Goal: Task Accomplishment & Management: Use online tool/utility

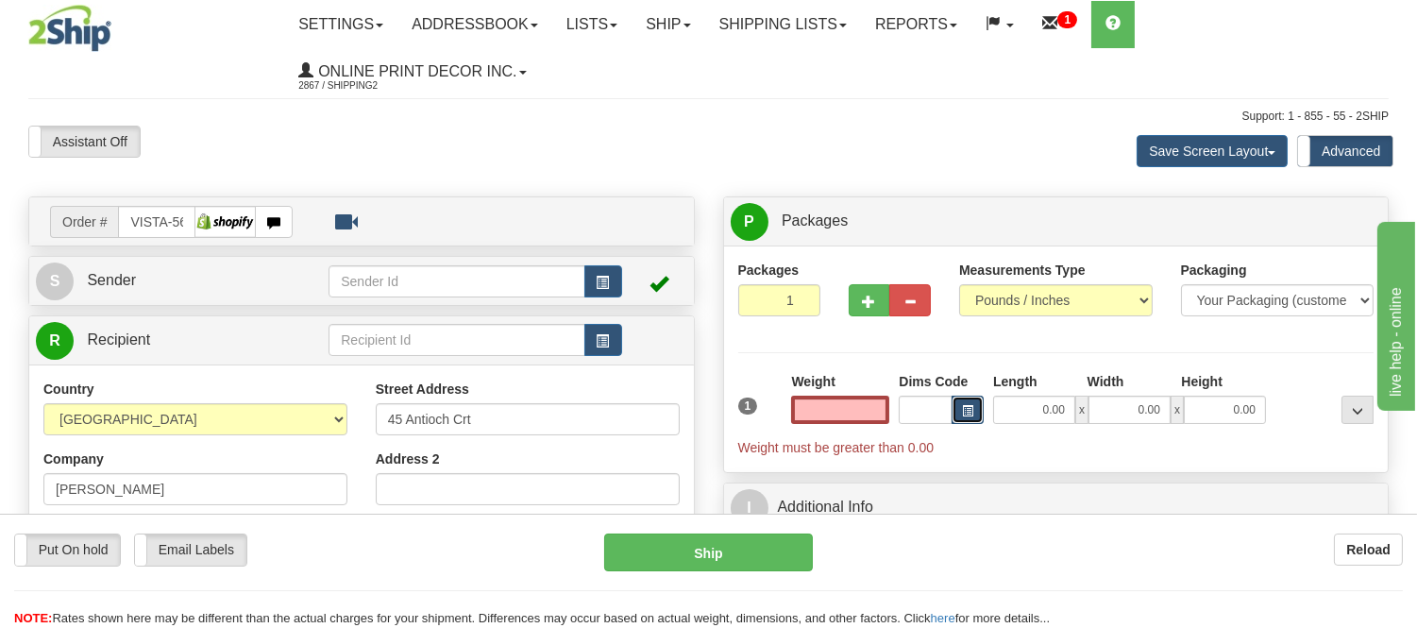
type input "0.00"
type input "SUNDERLAND"
click at [970, 413] on span "button" at bounding box center [967, 411] width 11 height 10
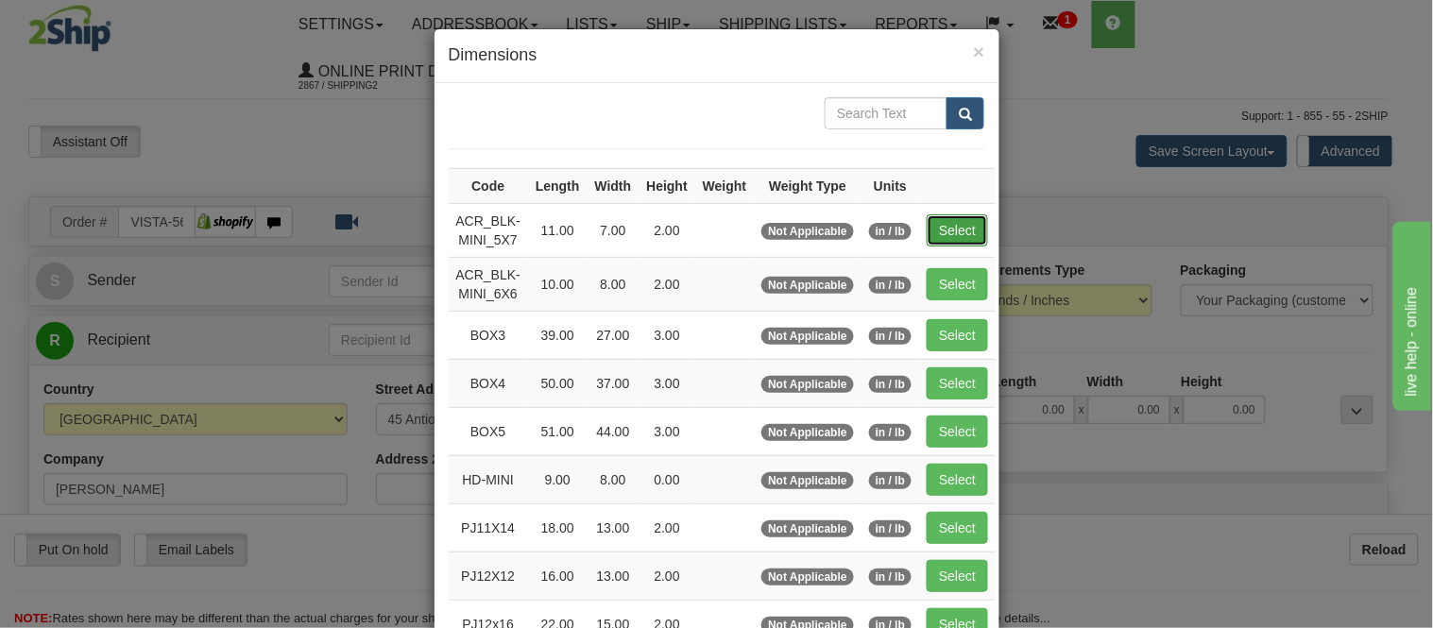
click at [935, 233] on button "Select" at bounding box center [956, 230] width 61 height 32
type input "ACR_BLK-MINI_5X7"
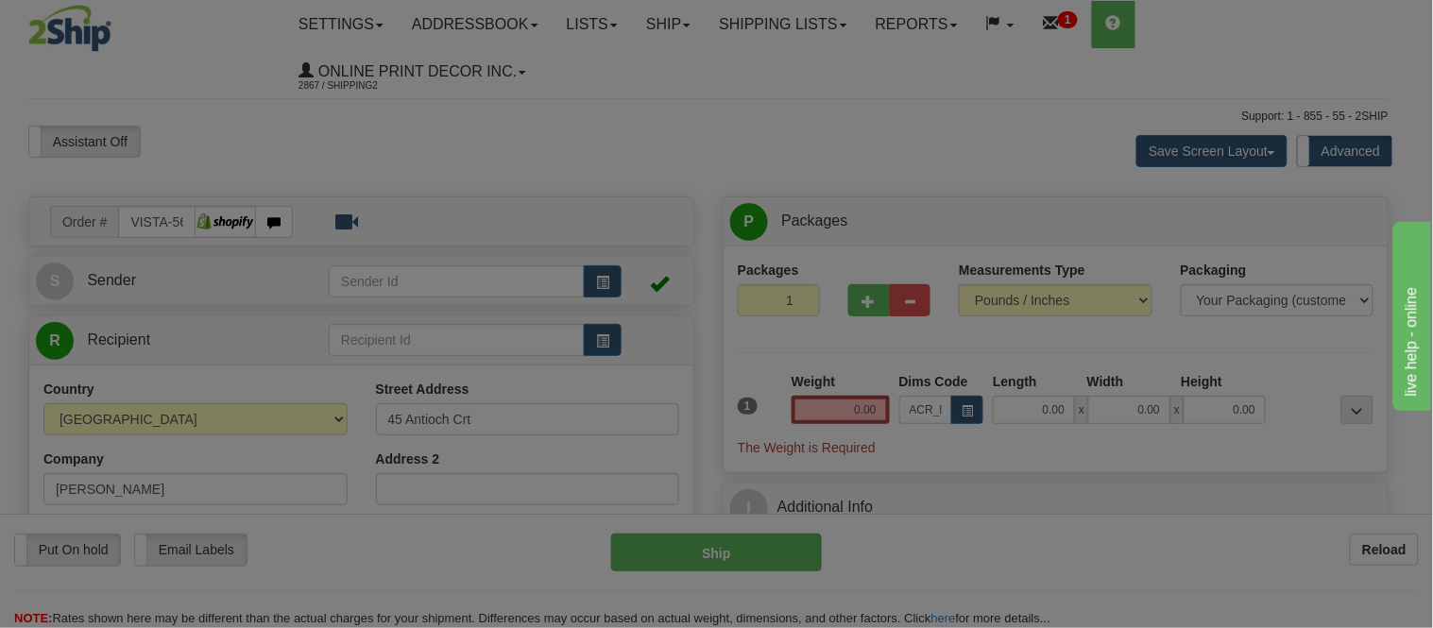
type input "11.00"
type input "7.00"
type input "2.00"
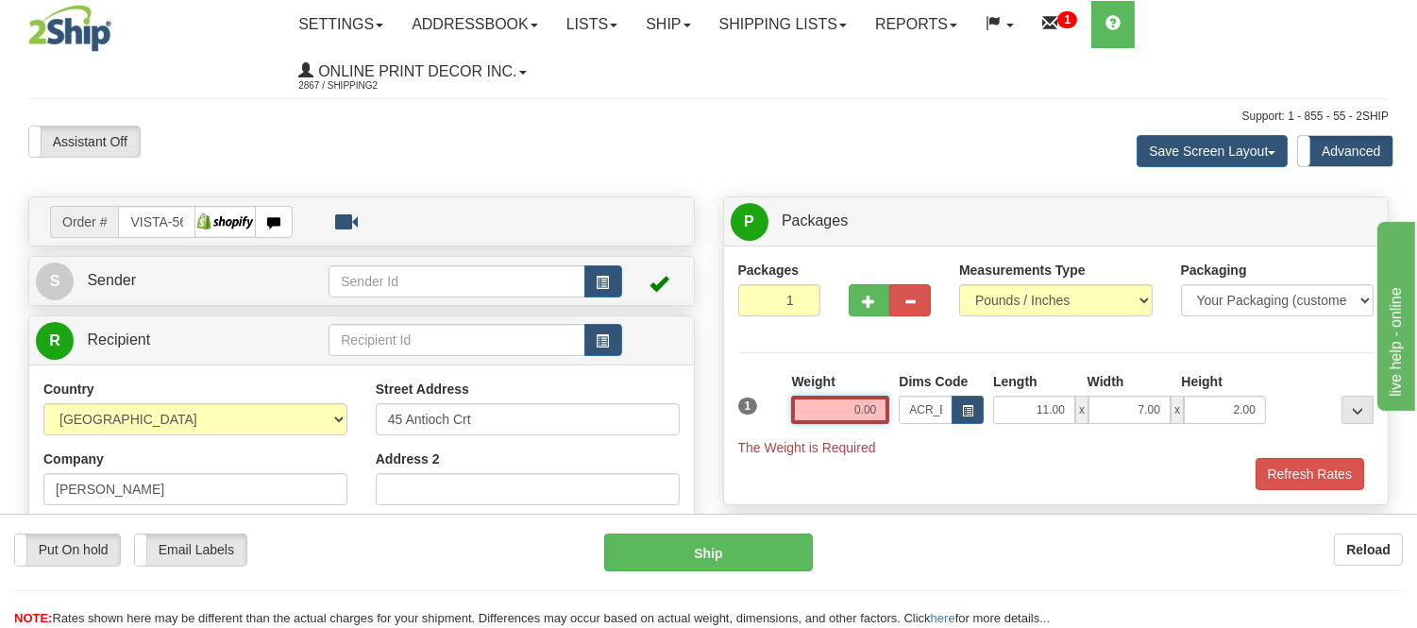
drag, startPoint x: 879, startPoint y: 400, endPoint x: 786, endPoint y: 430, distance: 98.0
click at [786, 430] on div "1 Weight 0.00 Dims Code x x" at bounding box center [1057, 414] width 646 height 85
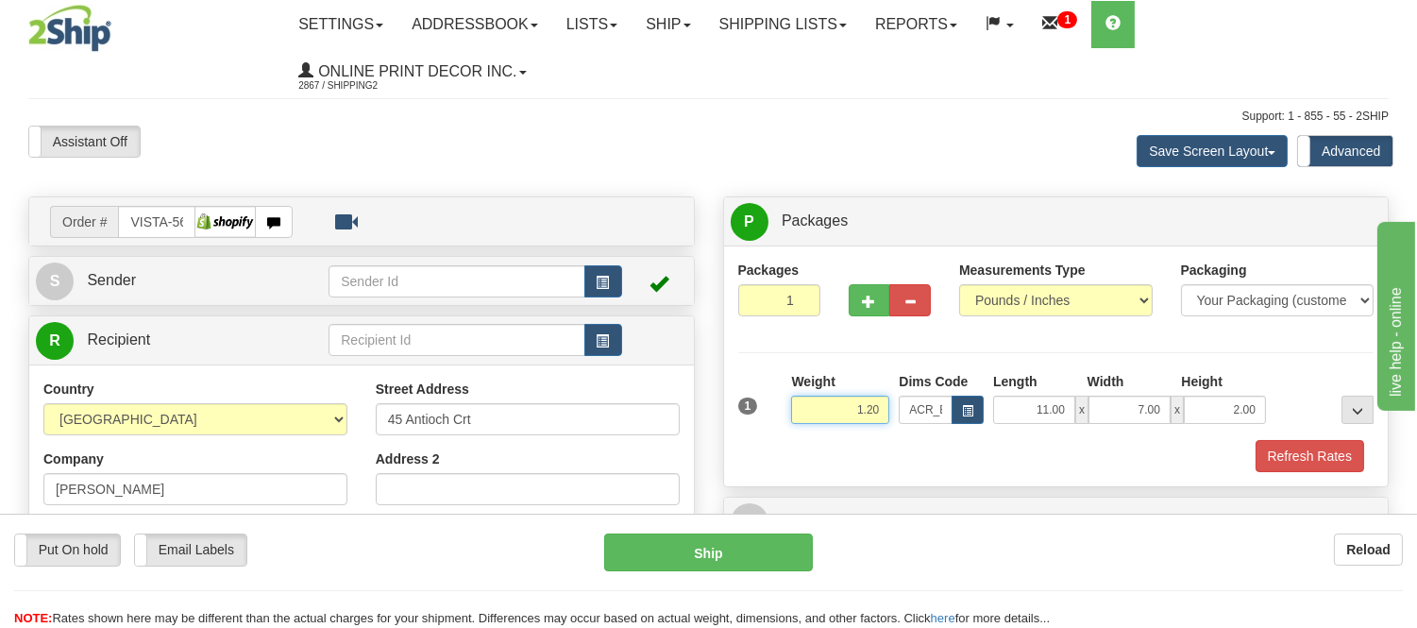
drag, startPoint x: 886, startPoint y: 401, endPoint x: 786, endPoint y: 410, distance: 100.5
click at [786, 410] on div "1 Weight 1.20 Dims Code x x" at bounding box center [1057, 405] width 646 height 67
click button "Delete" at bounding box center [0, 0] width 0 height 0
type input "1.00"
click at [1294, 455] on button "Refresh Rates" at bounding box center [1310, 456] width 109 height 32
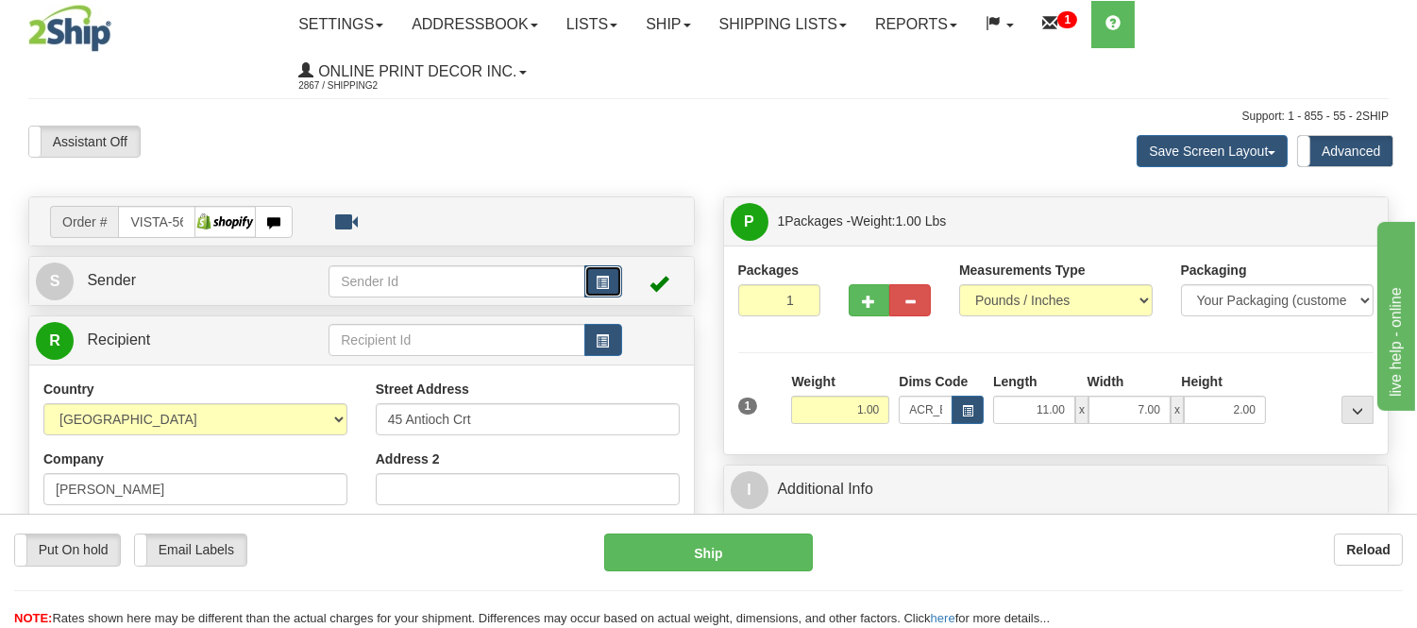
click at [611, 284] on button "button" at bounding box center [604, 281] width 38 height 32
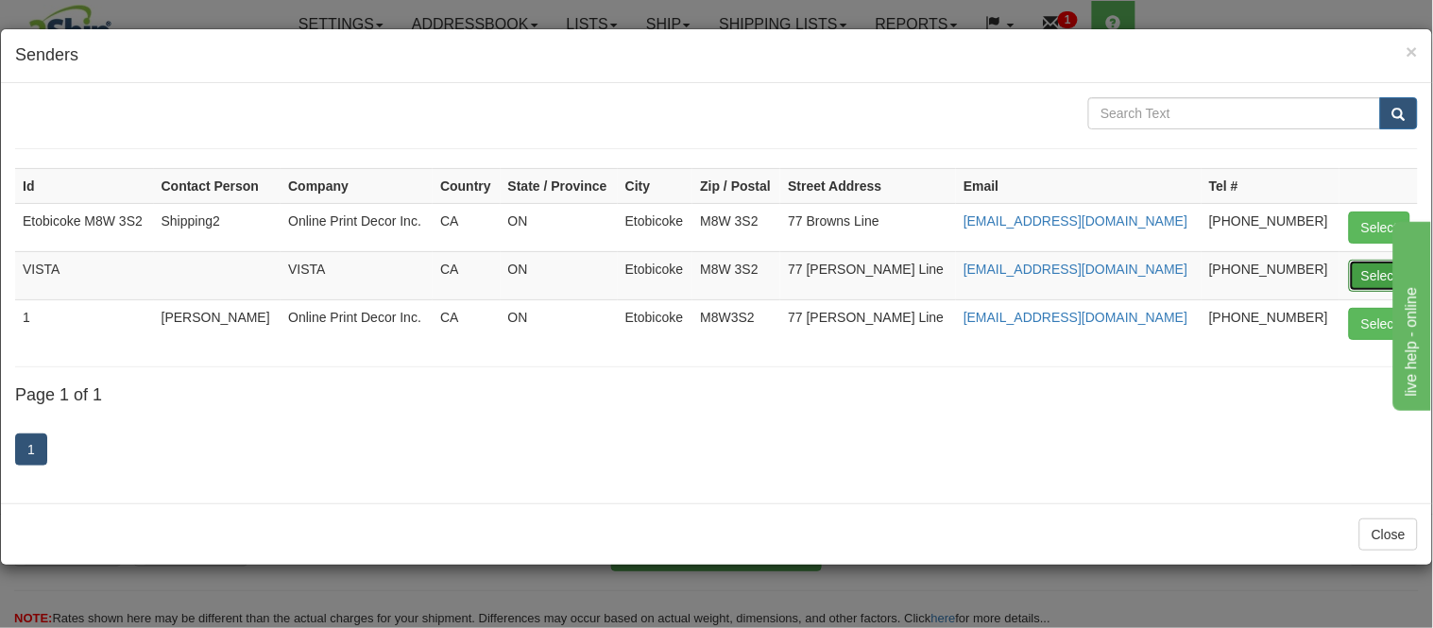
click at [1355, 270] on button "Select" at bounding box center [1379, 276] width 61 height 32
type input "VISTA"
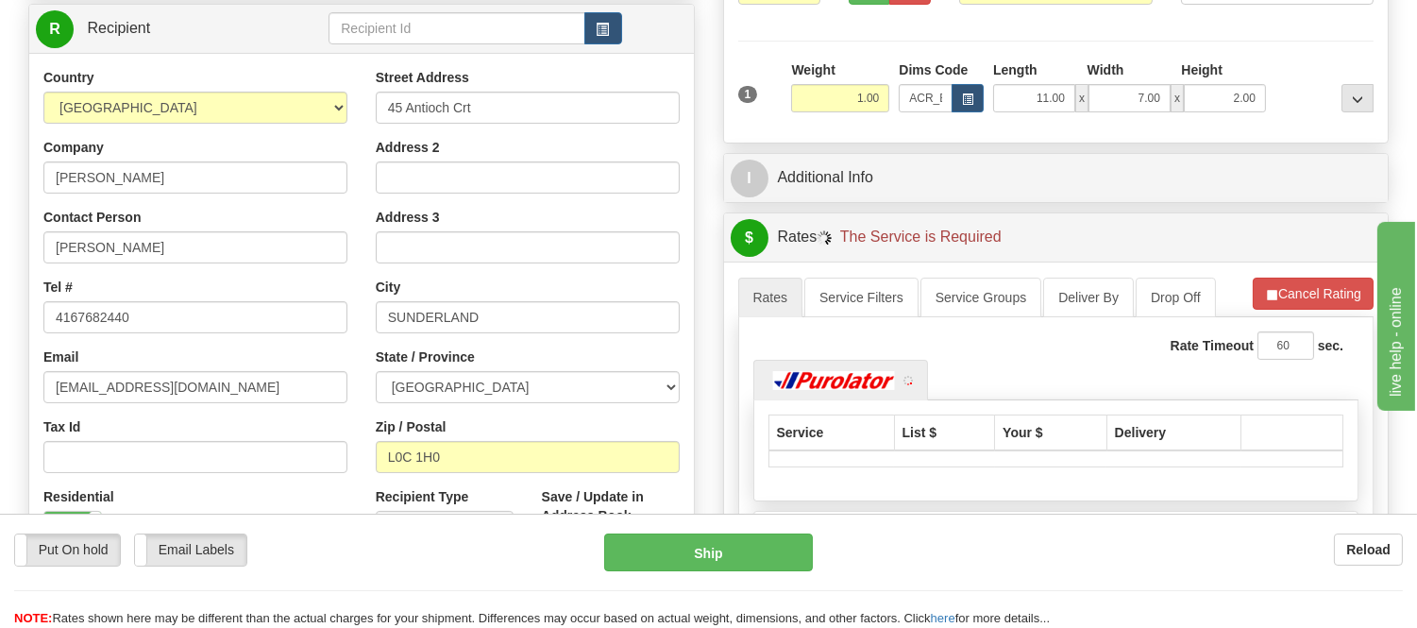
scroll to position [314, 0]
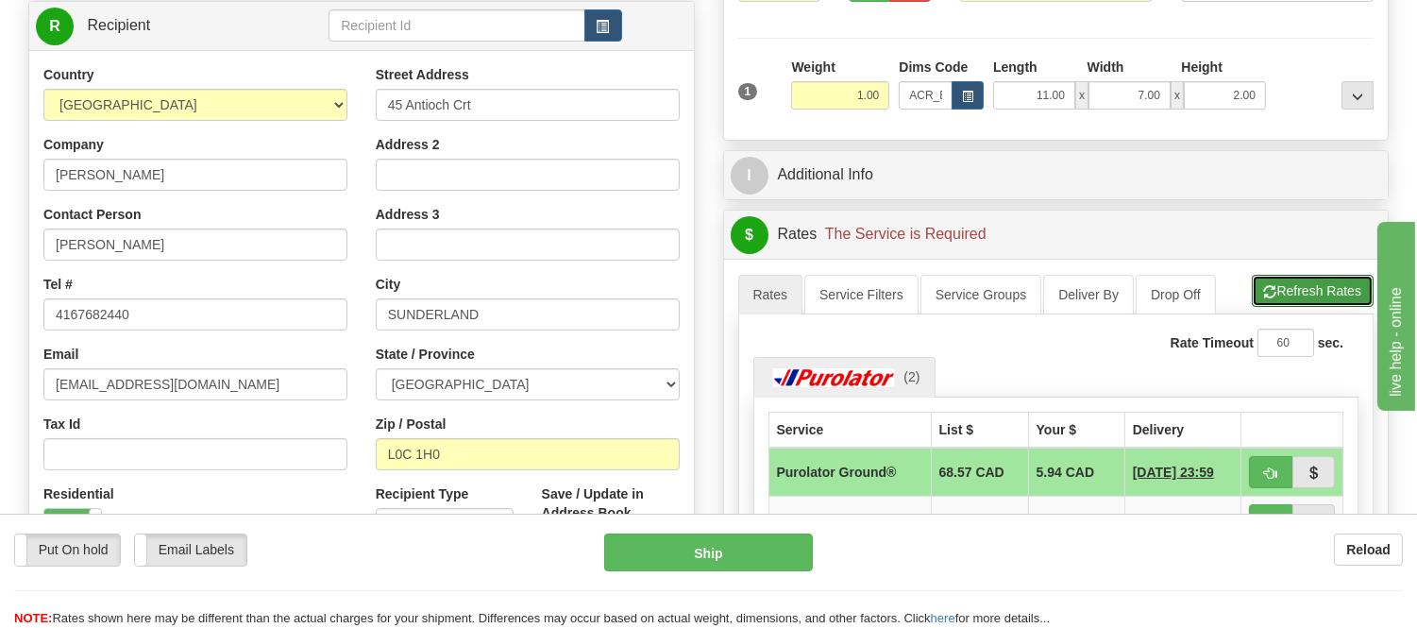
click at [1320, 288] on button "Refresh Rates" at bounding box center [1313, 291] width 122 height 32
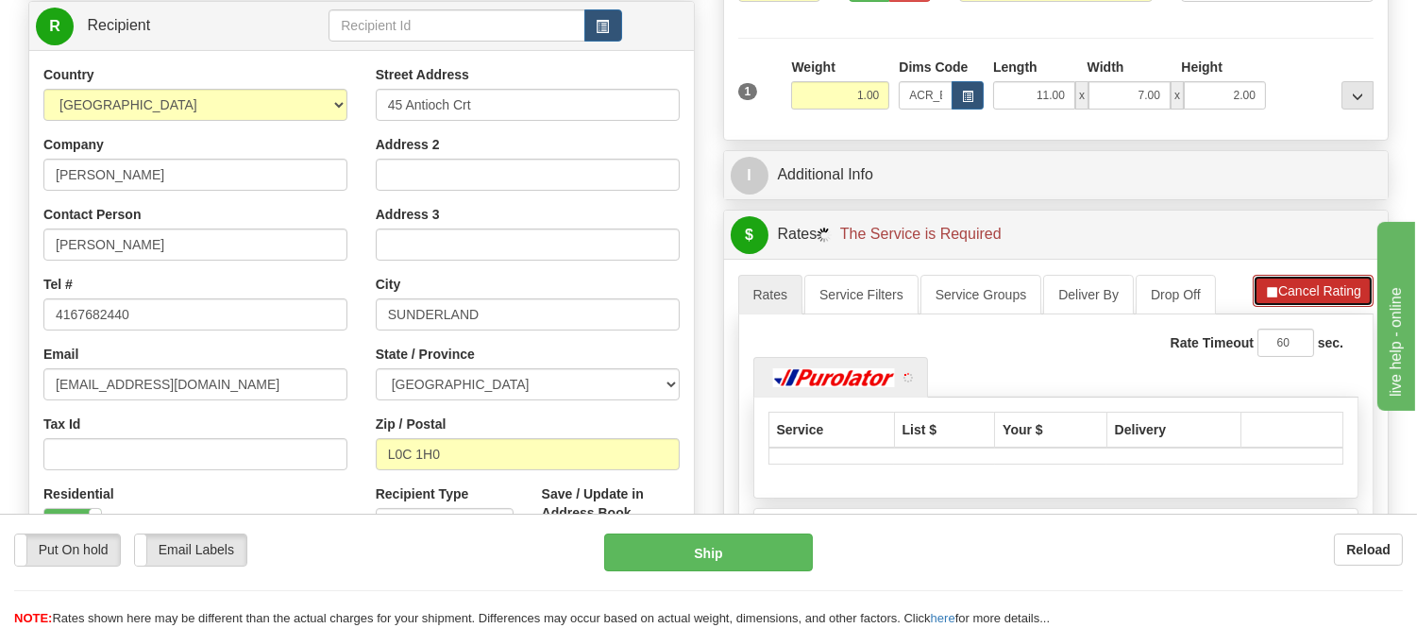
click at [1320, 288] on button "Cancel Rating" at bounding box center [1313, 291] width 121 height 32
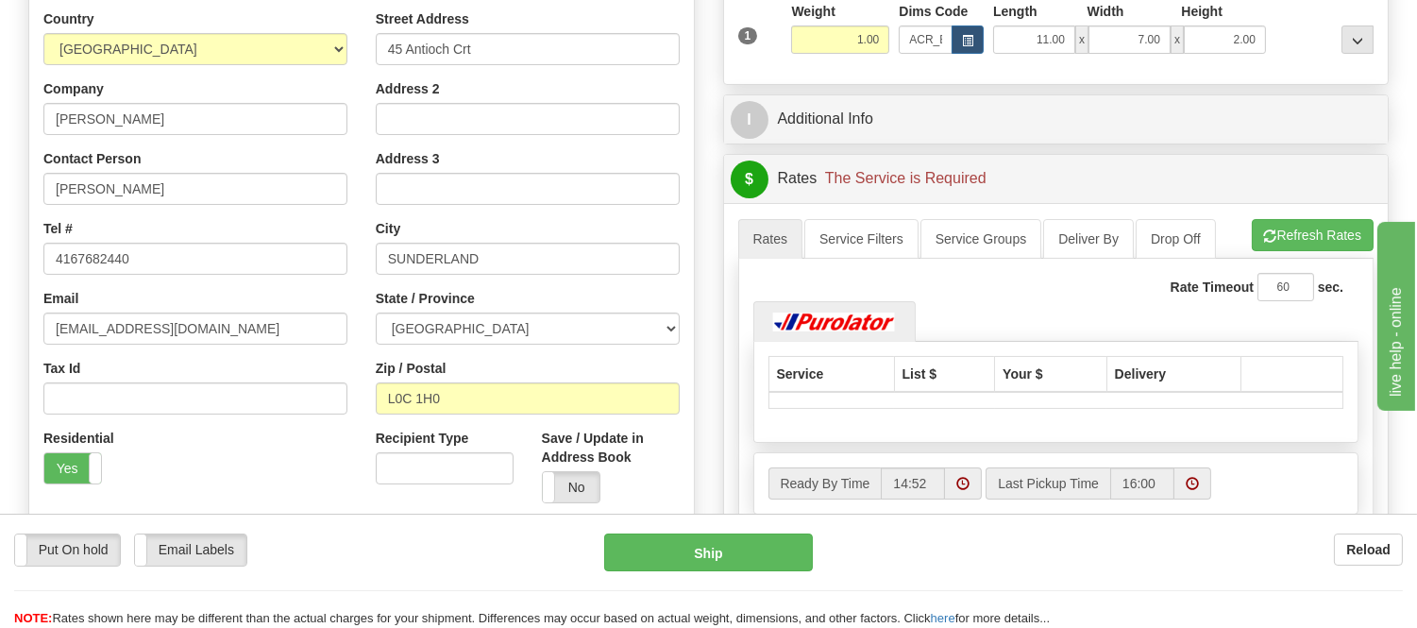
scroll to position [419, 0]
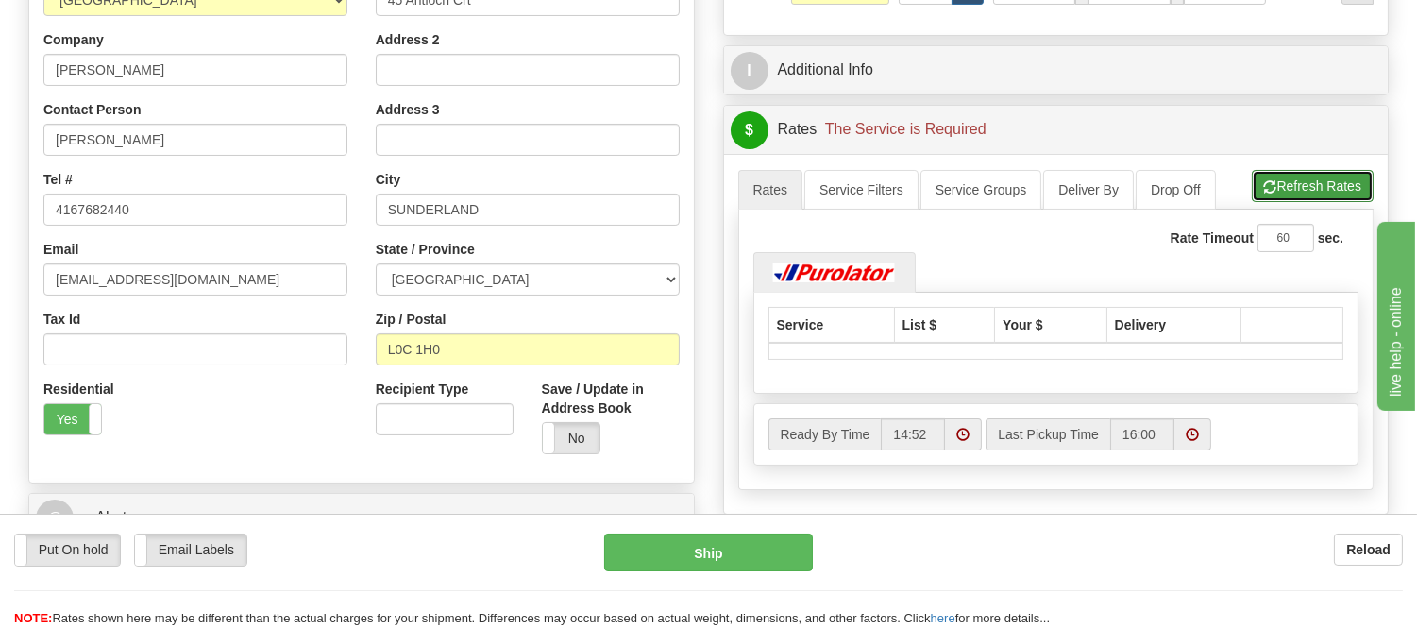
click at [1278, 200] on button "Refresh Rates" at bounding box center [1313, 186] width 122 height 32
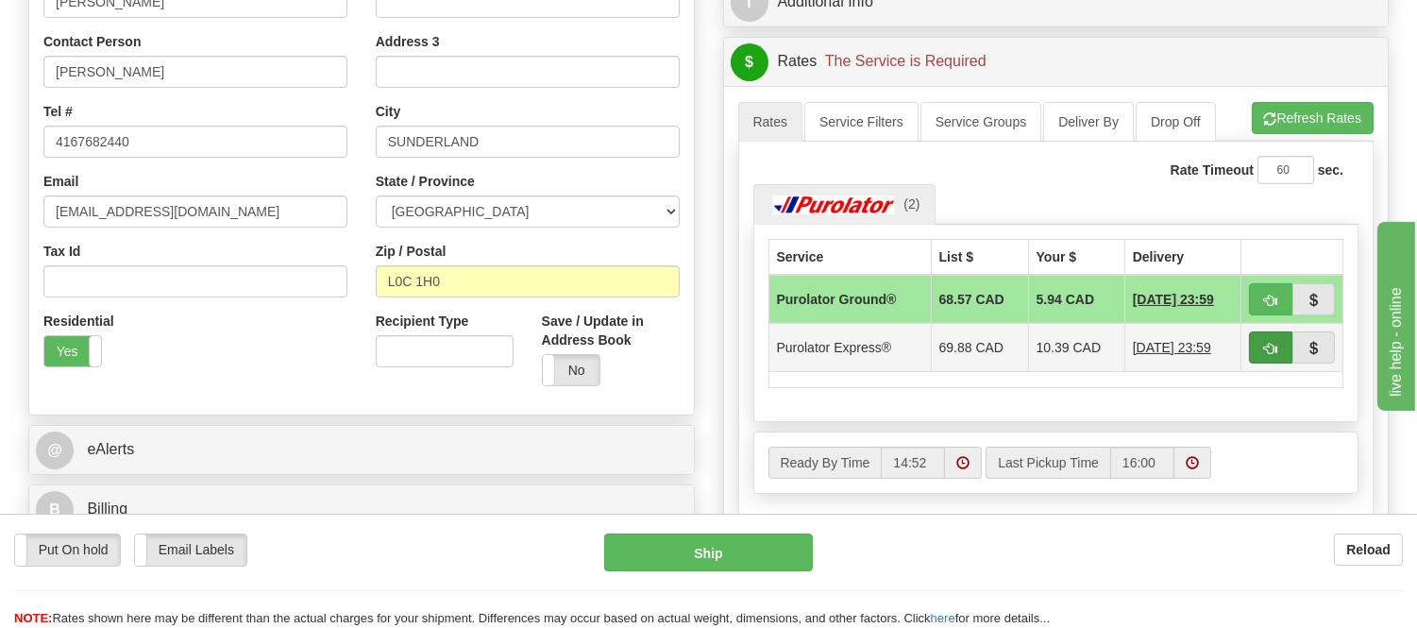
scroll to position [524, 0]
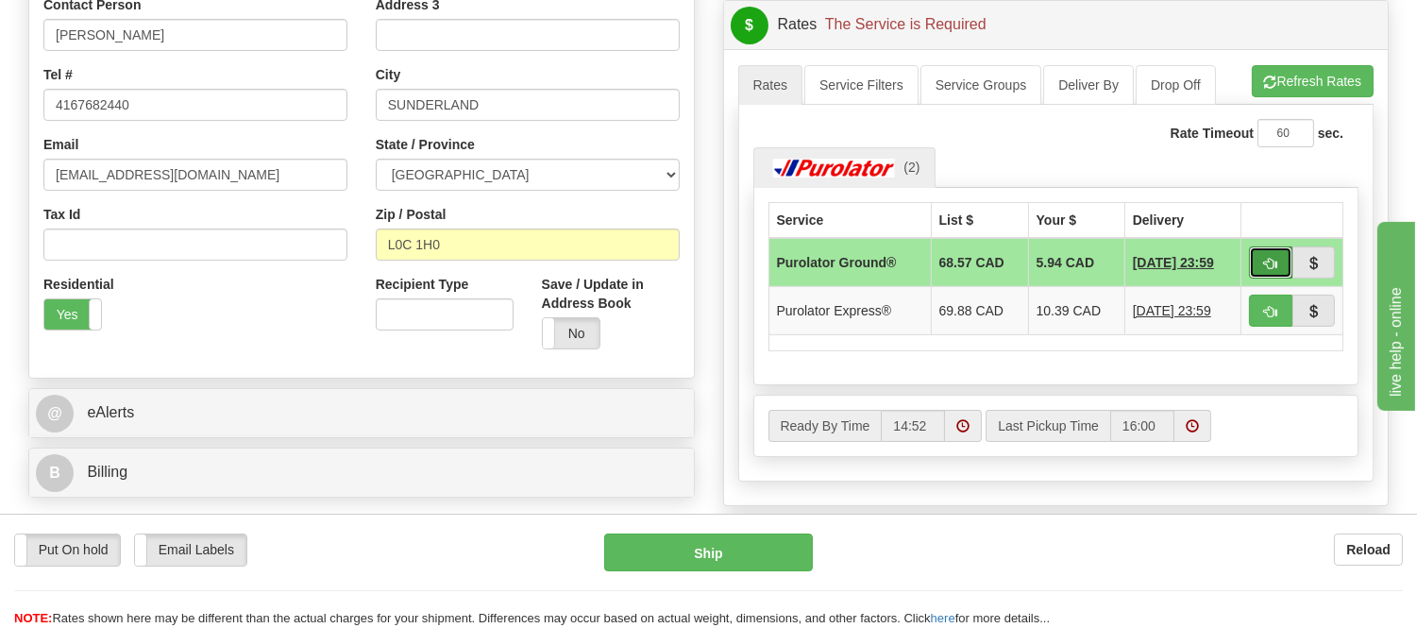
click at [1268, 272] on button "button" at bounding box center [1270, 262] width 43 height 32
type input "260"
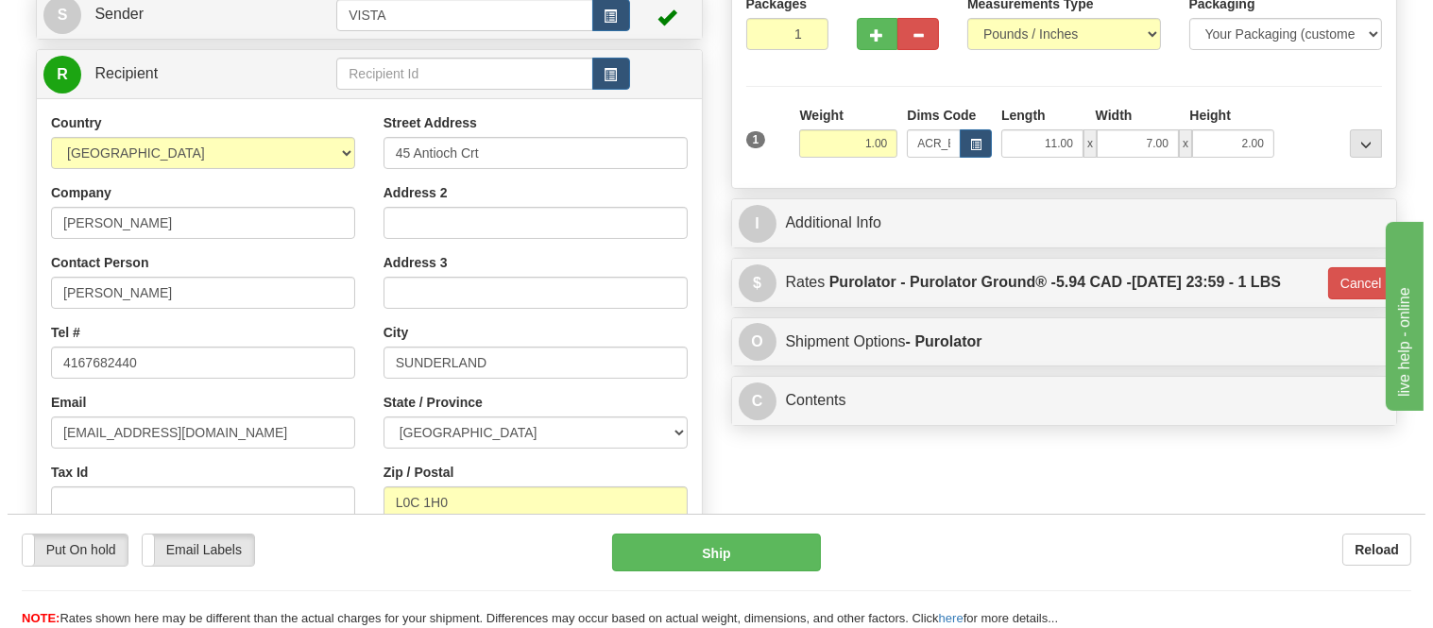
scroll to position [314, 0]
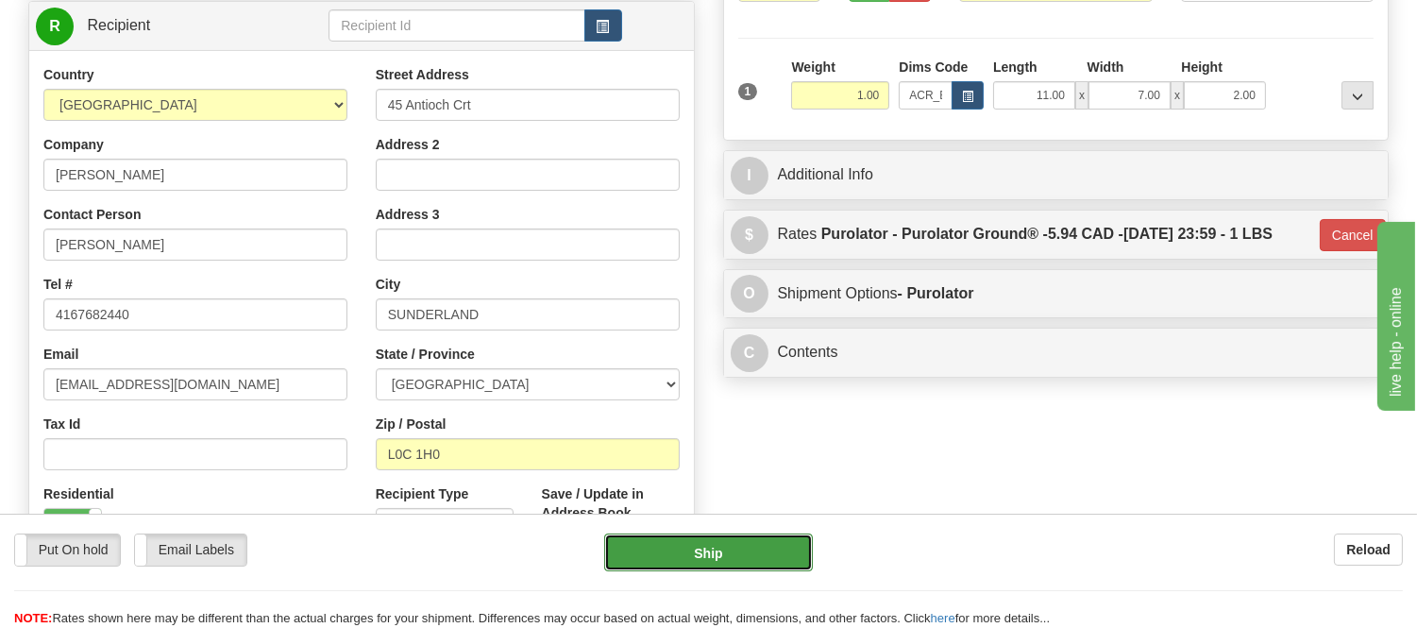
click at [734, 563] on button "Ship" at bounding box center [708, 553] width 208 height 38
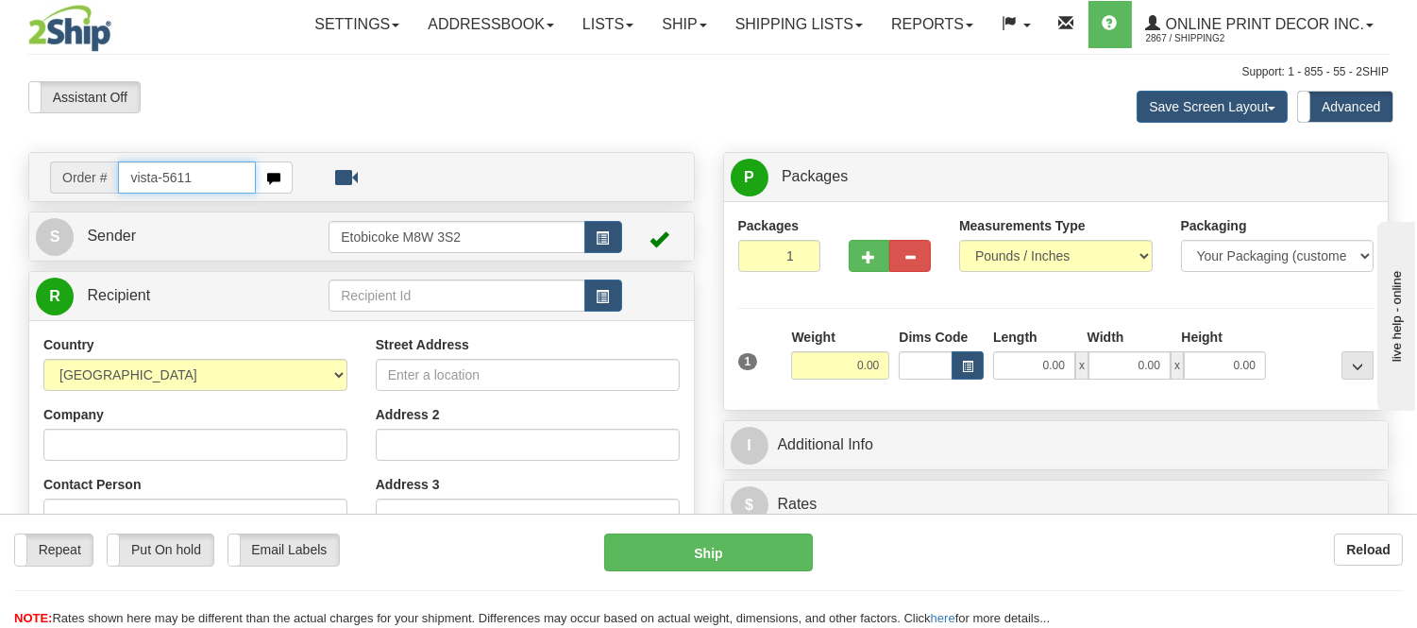
type input "vista-5611"
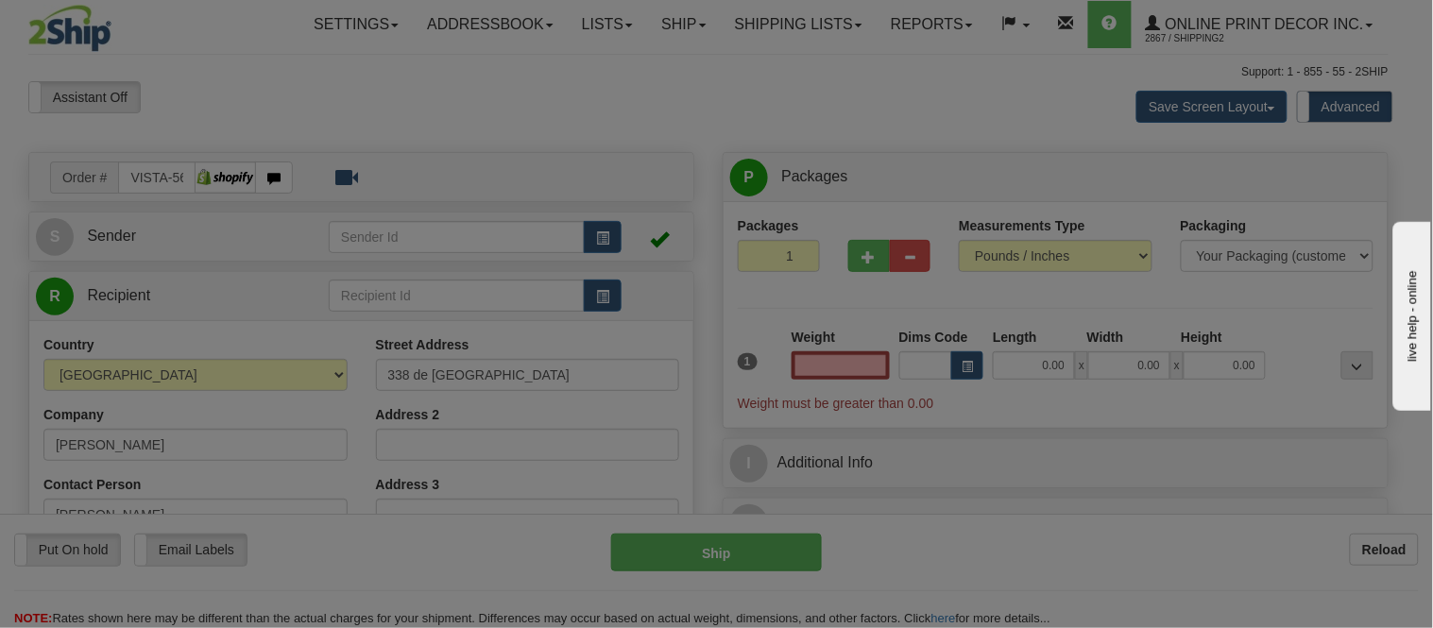
type input "SAINT-EUSTACHE"
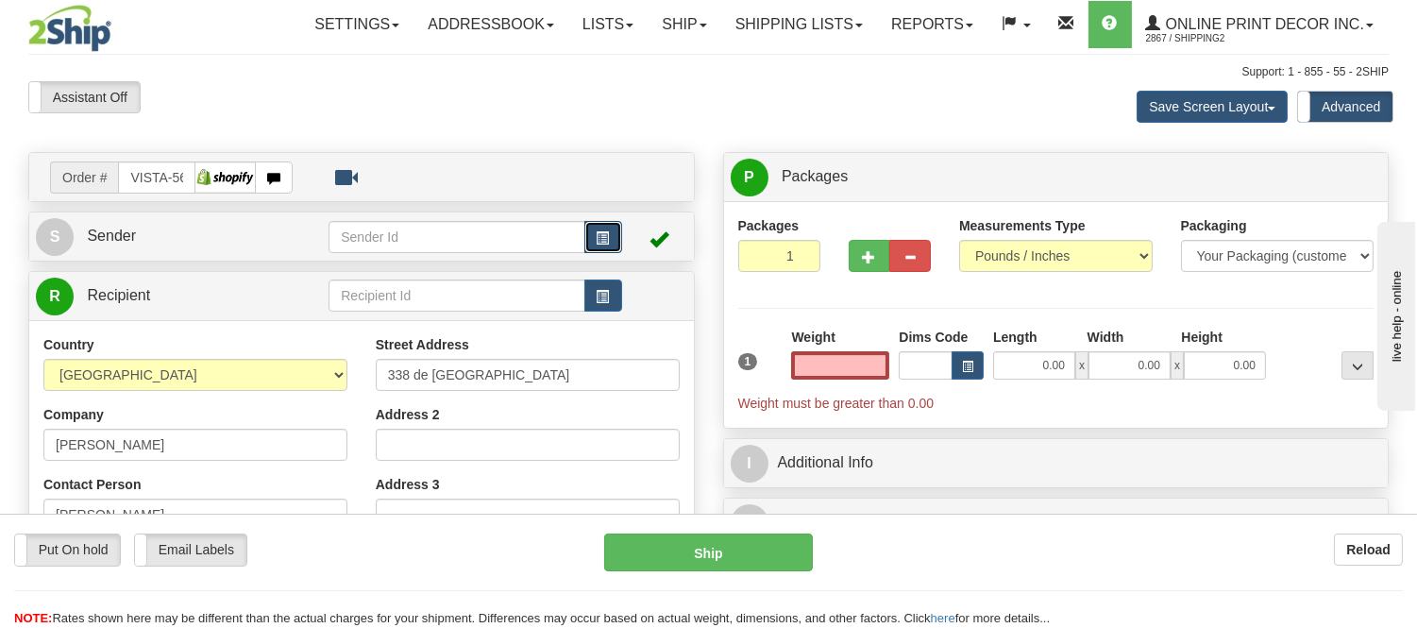
type input "0.00"
click at [593, 222] on button "button" at bounding box center [604, 237] width 38 height 32
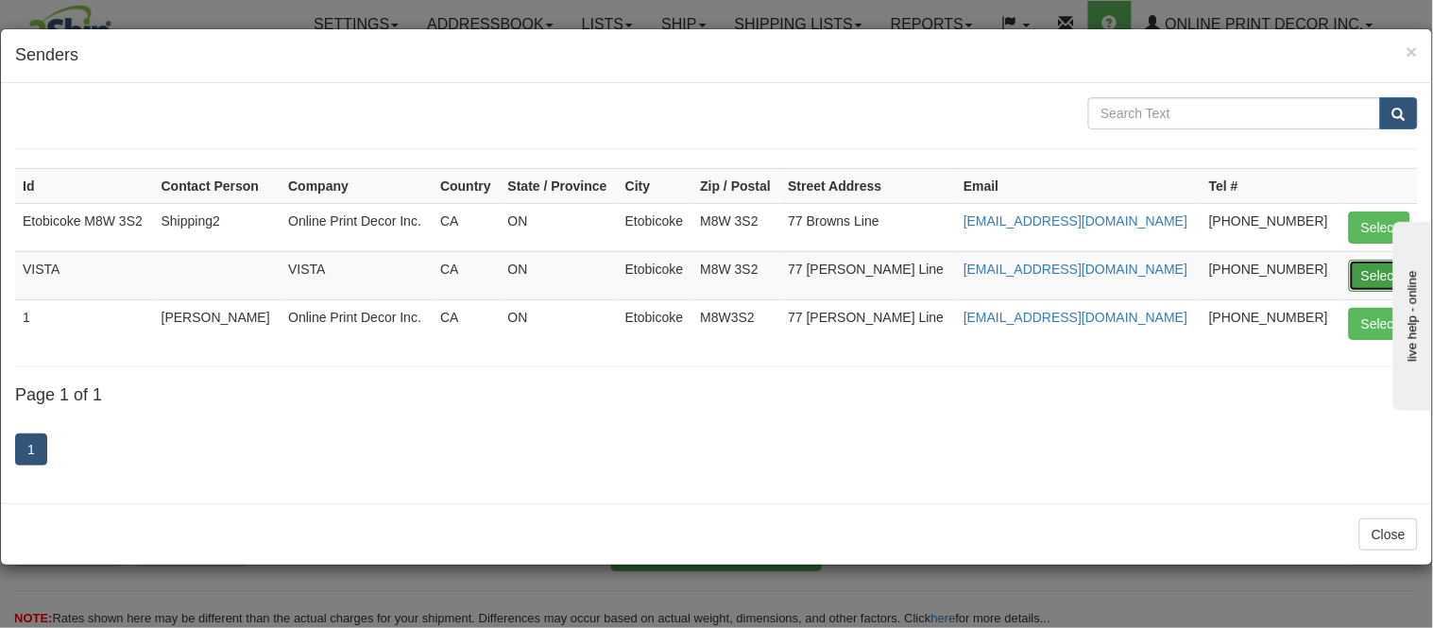
click at [1364, 272] on button "Select" at bounding box center [1379, 276] width 61 height 32
type input "VISTA"
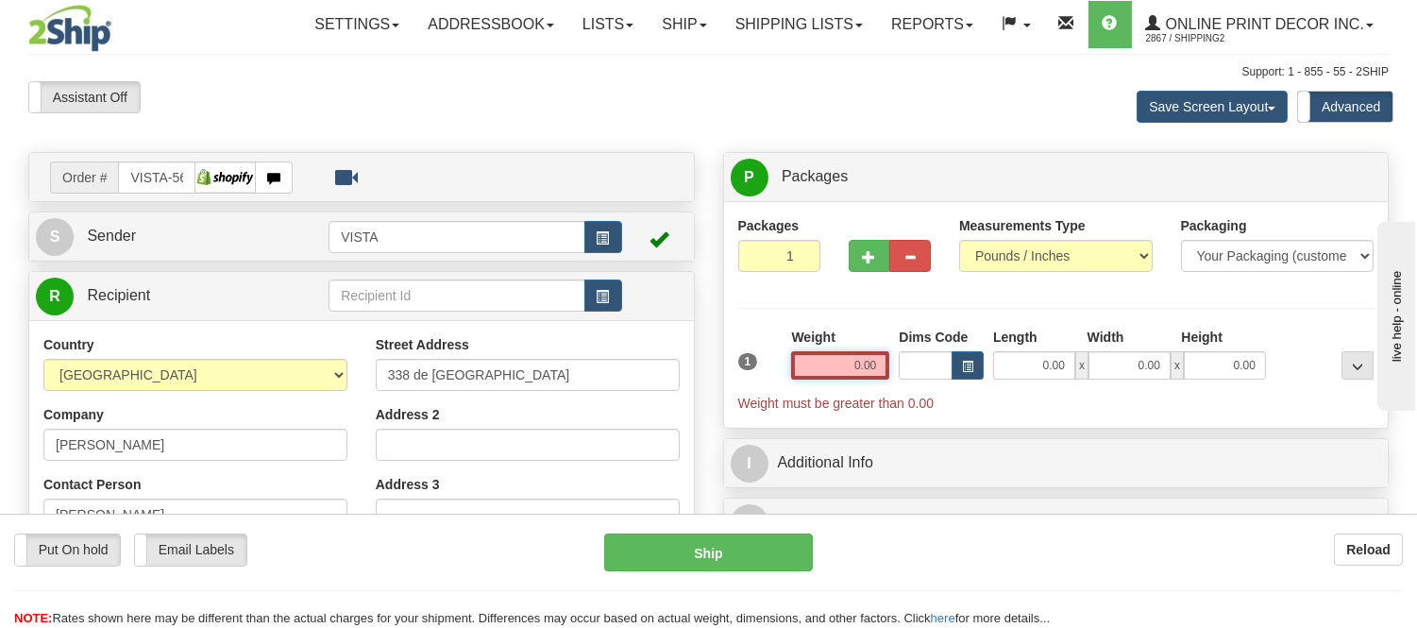
drag, startPoint x: 884, startPoint y: 364, endPoint x: 819, endPoint y: 392, distance: 71.1
click at [819, 392] on div "Weight 0.00" at bounding box center [841, 361] width 108 height 66
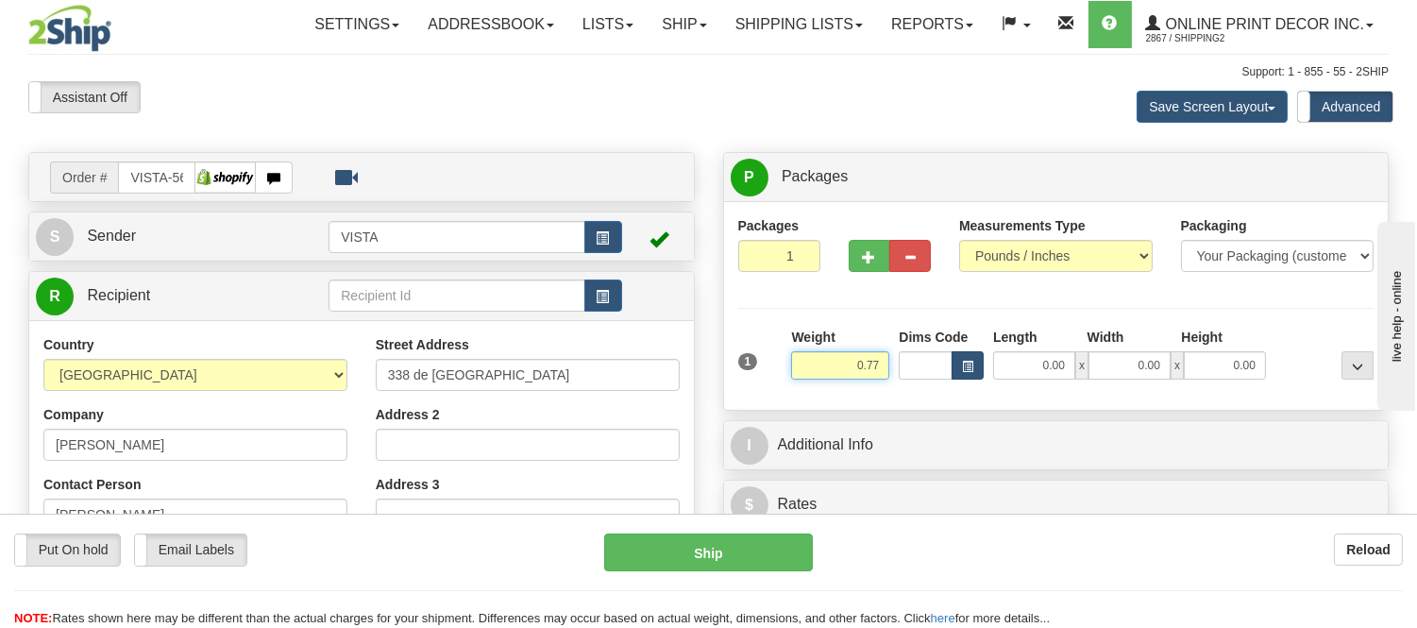
type input "0.77"
click at [969, 368] on span "button" at bounding box center [967, 367] width 11 height 10
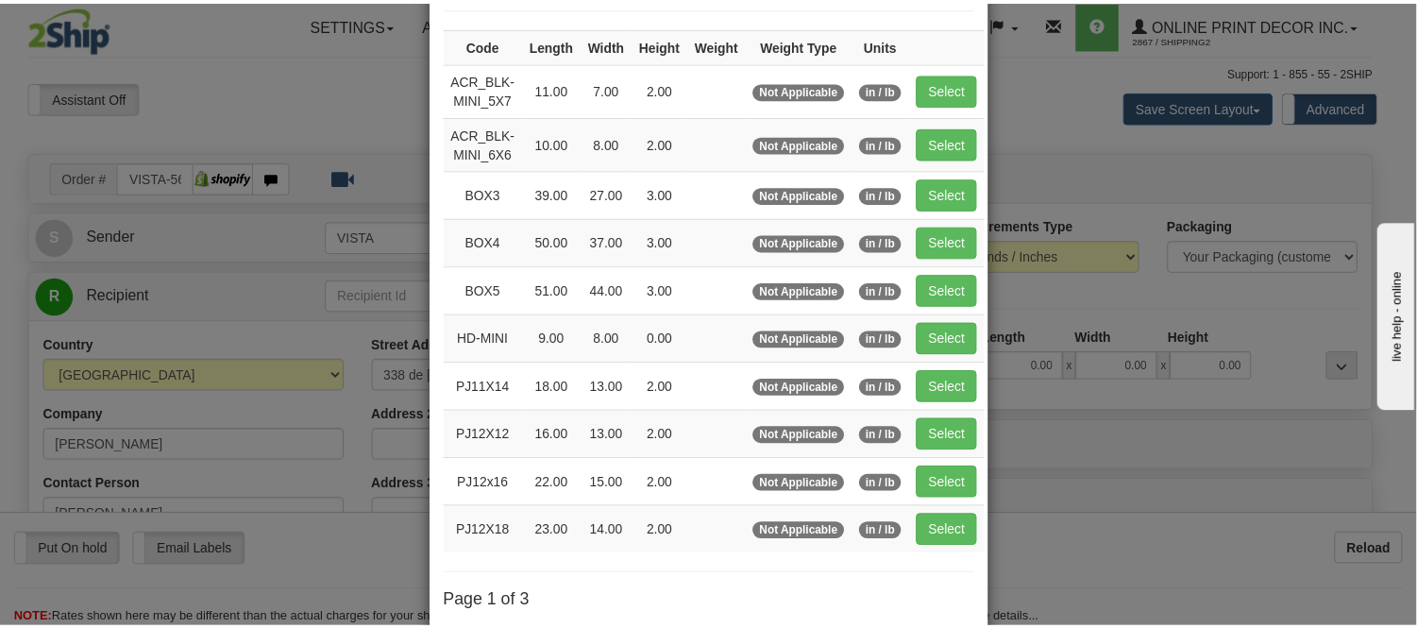
scroll to position [105, 0]
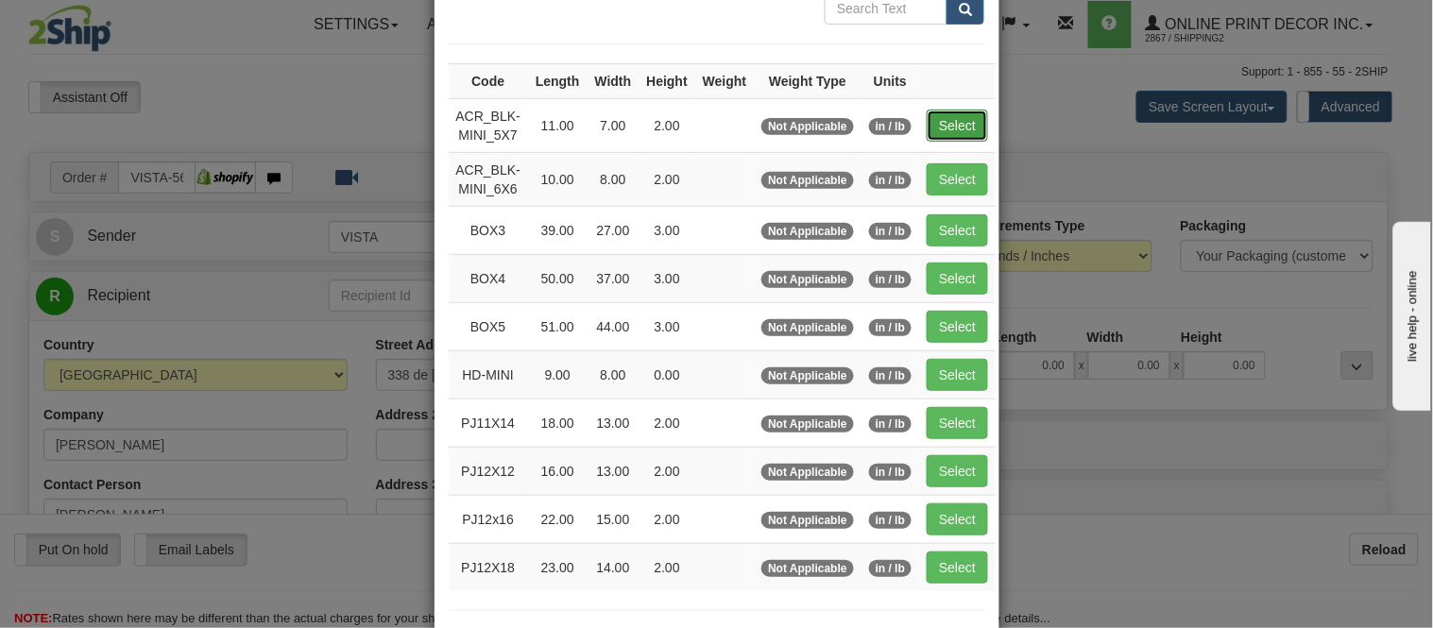
click at [942, 121] on button "Select" at bounding box center [956, 126] width 61 height 32
type input "ACR_BLK-MINI_5X7"
type input "11.00"
type input "7.00"
type input "2.00"
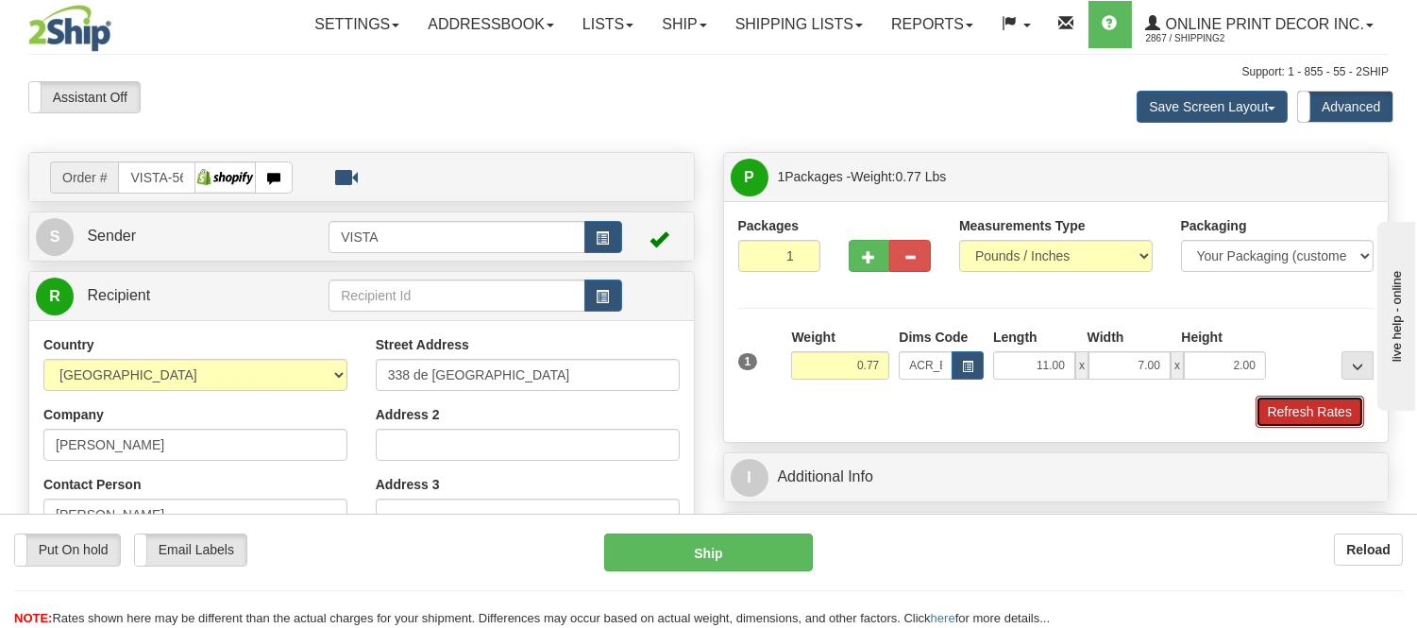
click at [1281, 422] on button "Refresh Rates" at bounding box center [1310, 412] width 109 height 32
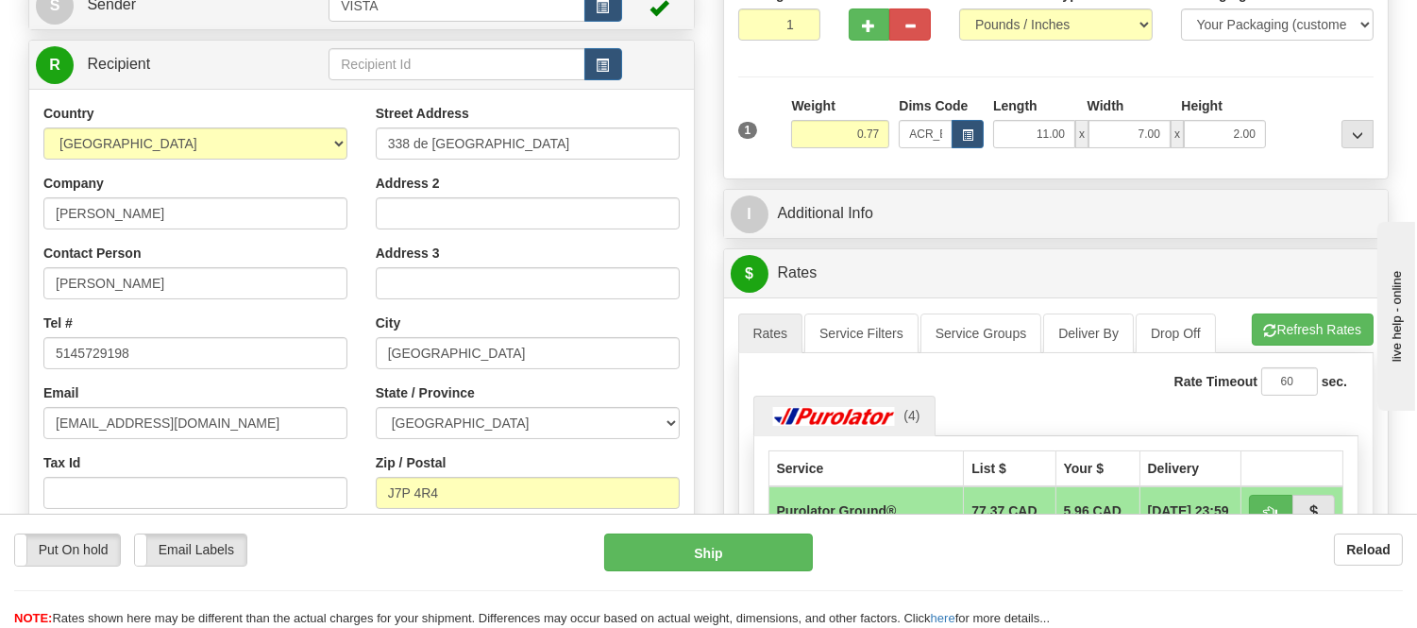
scroll to position [362, 0]
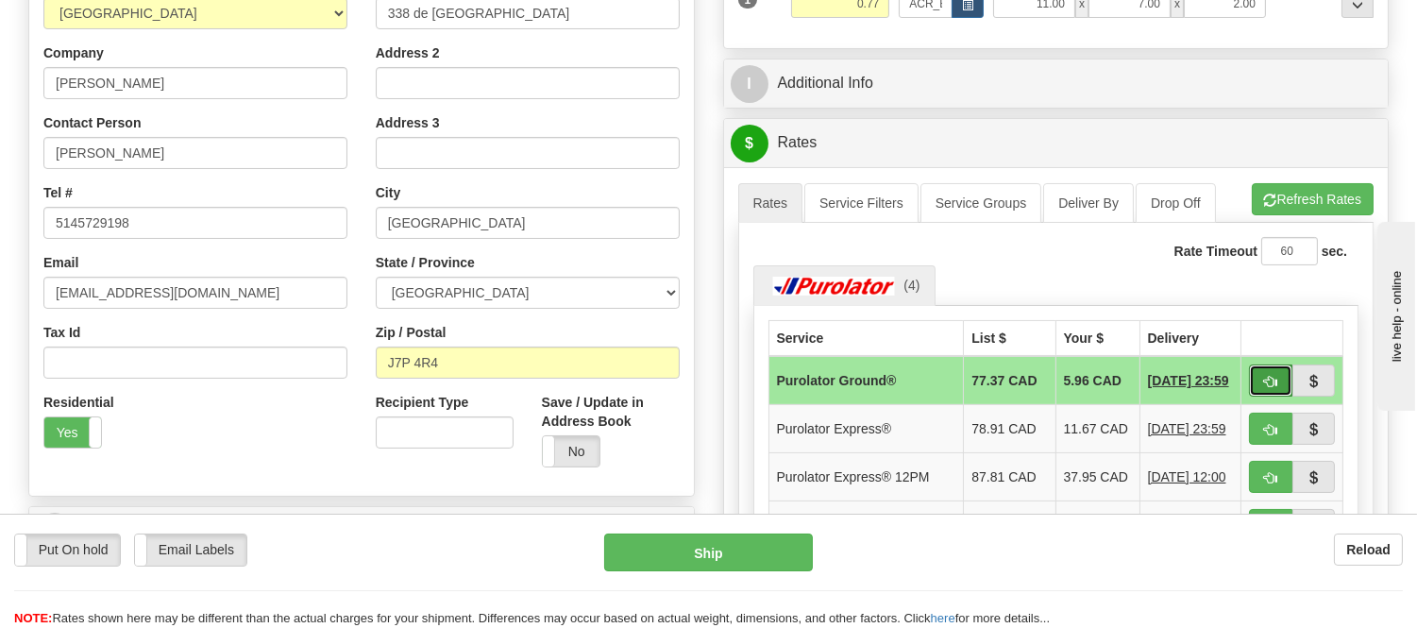
click at [1269, 373] on button "button" at bounding box center [1270, 381] width 43 height 32
type input "260"
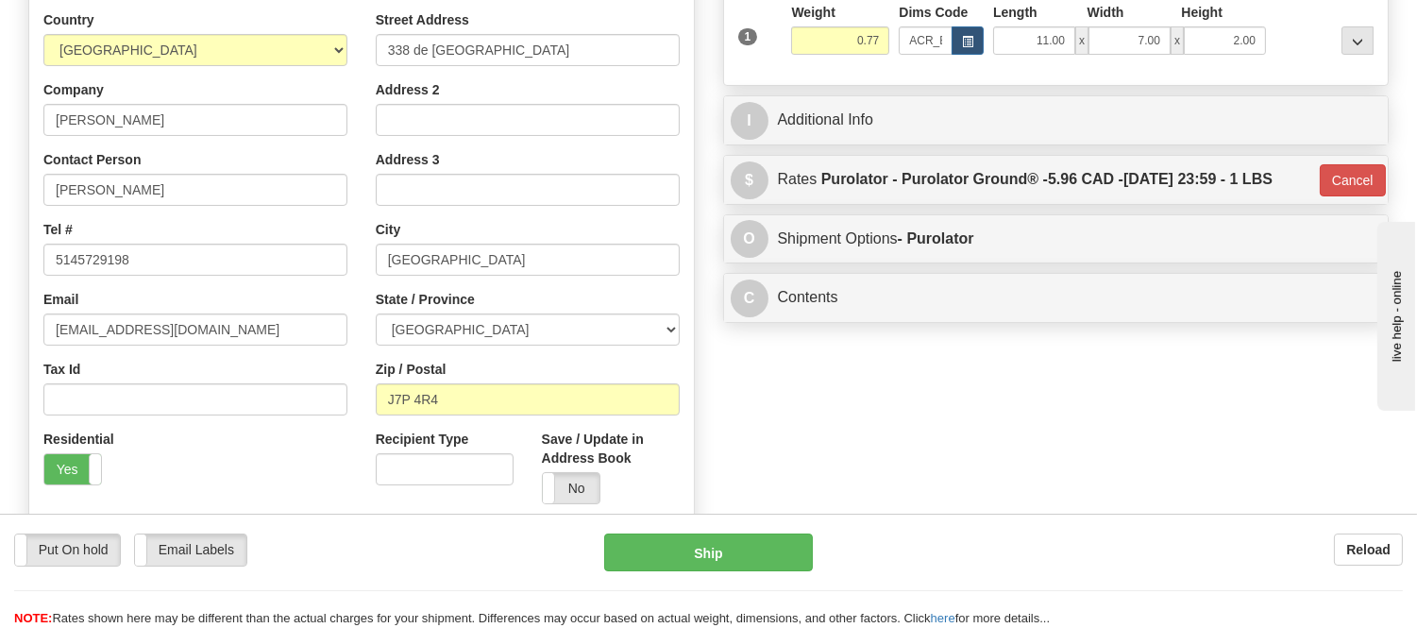
scroll to position [210, 0]
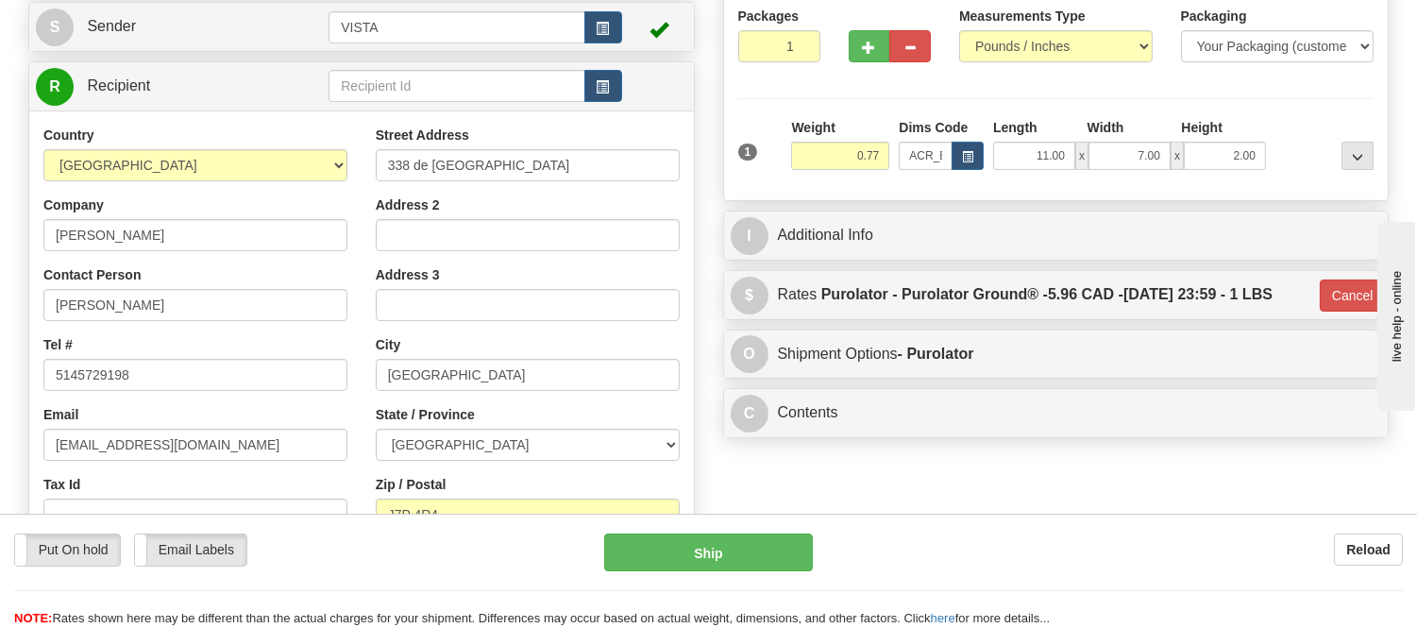
click at [1294, 189] on div "Packages 1 1 Measurements Type" at bounding box center [1056, 96] width 665 height 209
click at [1353, 297] on button "Cancel" at bounding box center [1353, 296] width 66 height 32
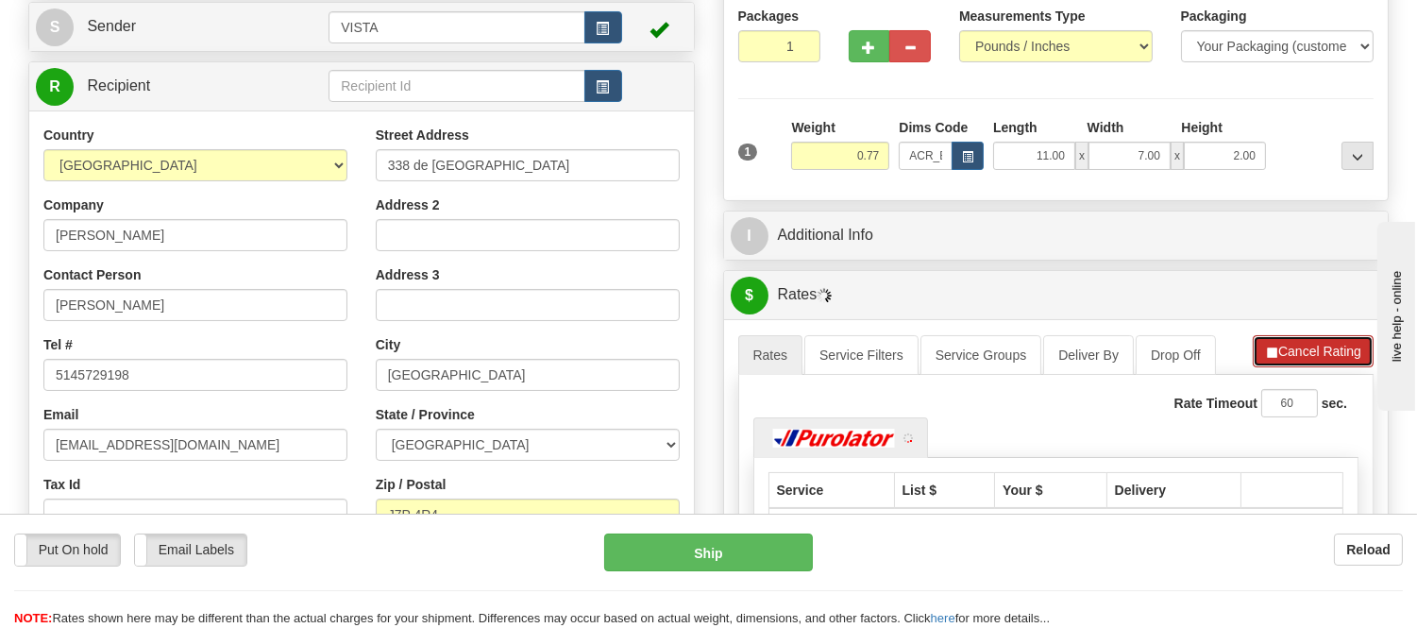
click at [1332, 344] on button "Cancel Rating" at bounding box center [1313, 351] width 121 height 32
click at [1332, 344] on button "Refresh Rates" at bounding box center [1313, 351] width 122 height 32
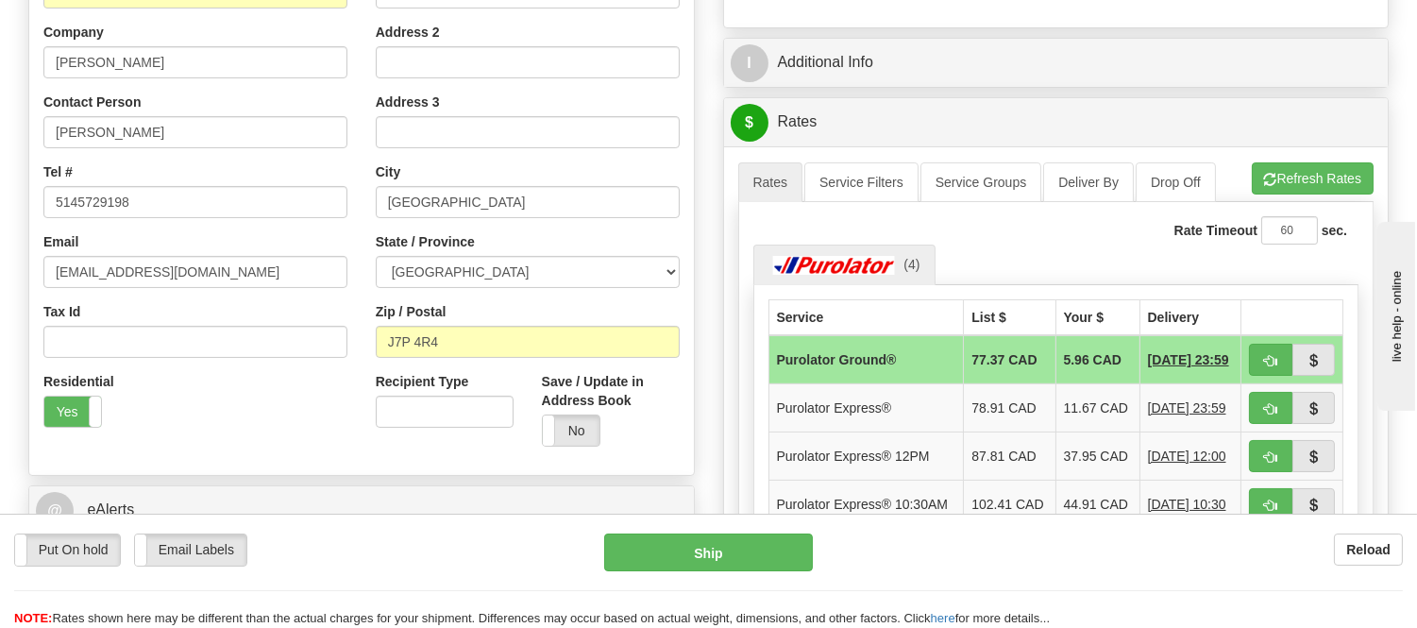
scroll to position [419, 0]
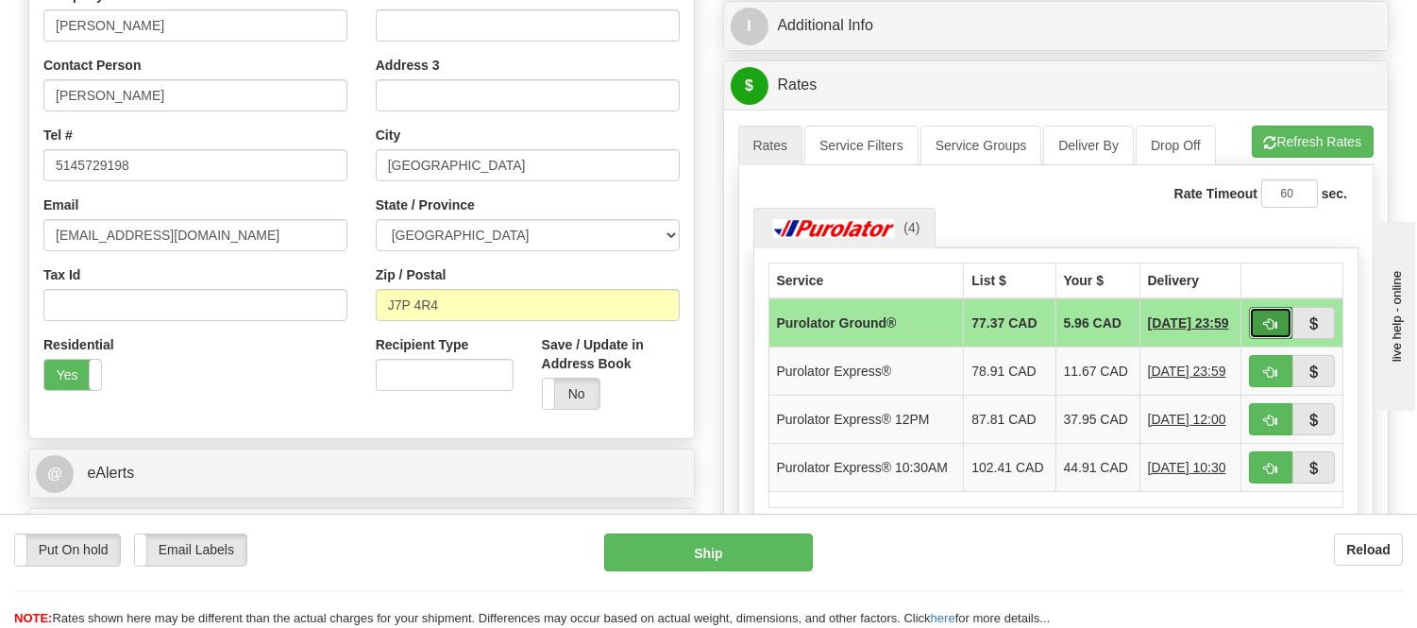
click at [1267, 318] on span "button" at bounding box center [1270, 324] width 13 height 12
type input "260"
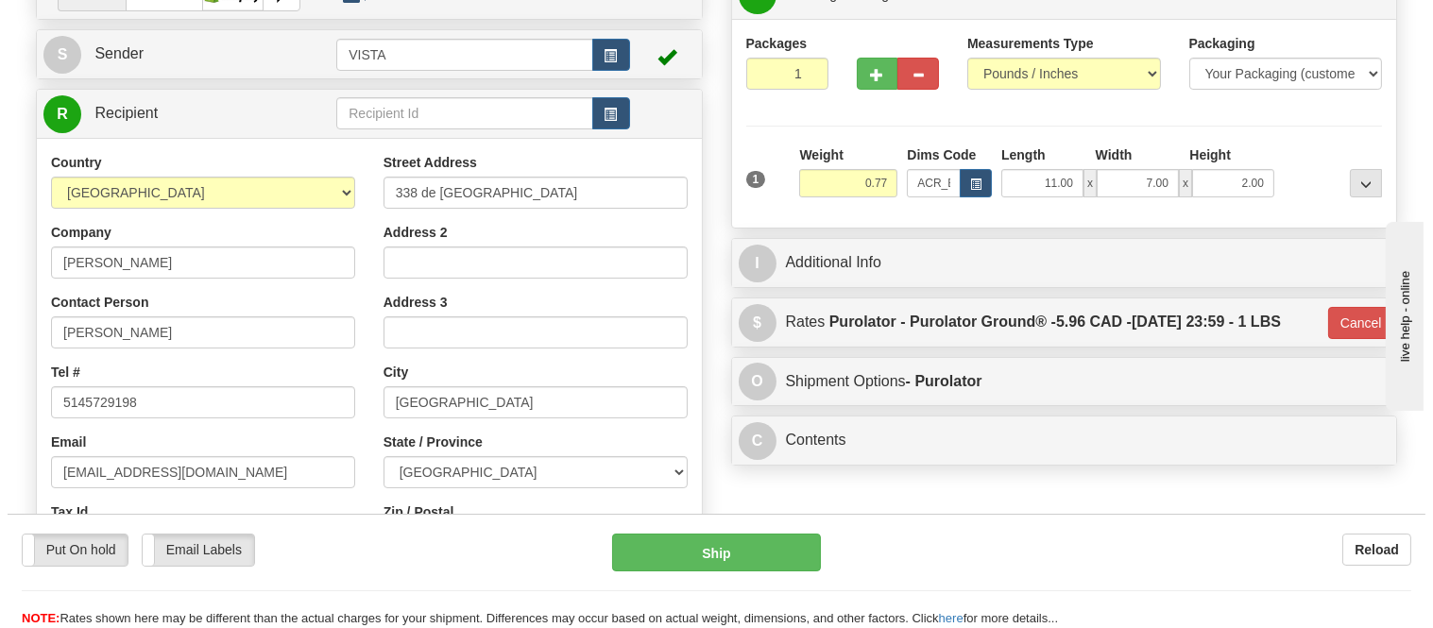
scroll to position [0, 0]
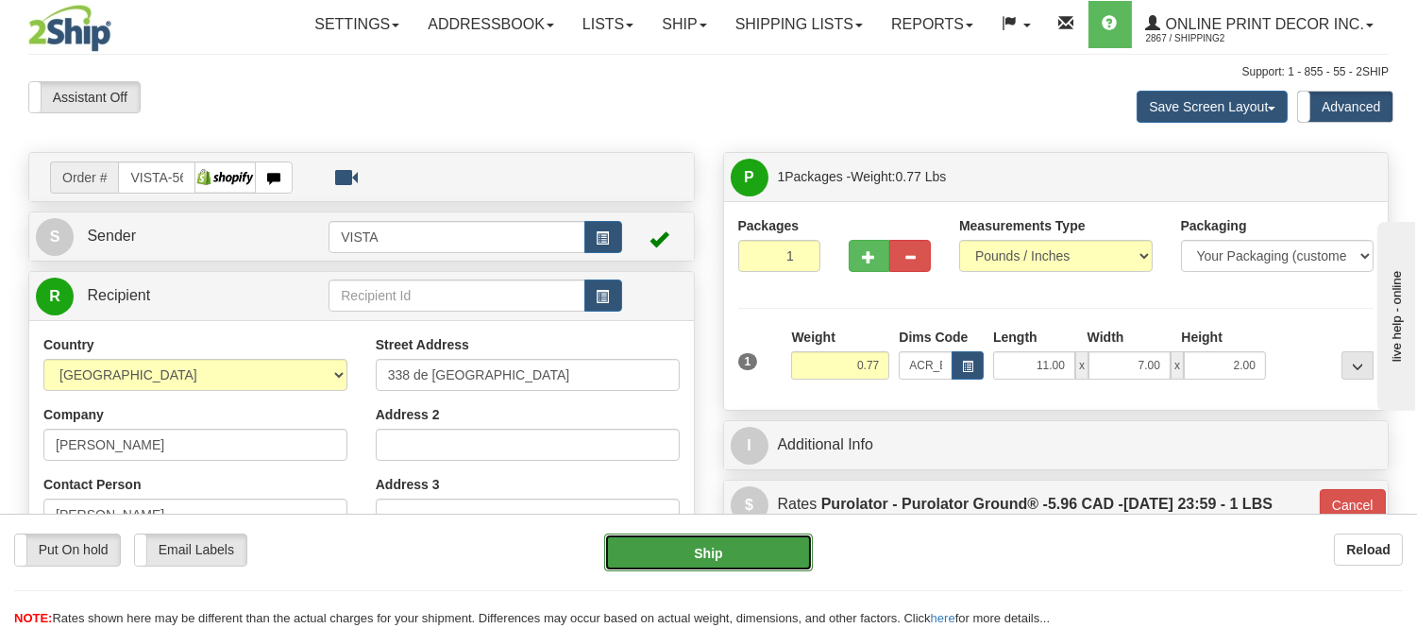
click at [771, 544] on button "Ship" at bounding box center [708, 553] width 208 height 38
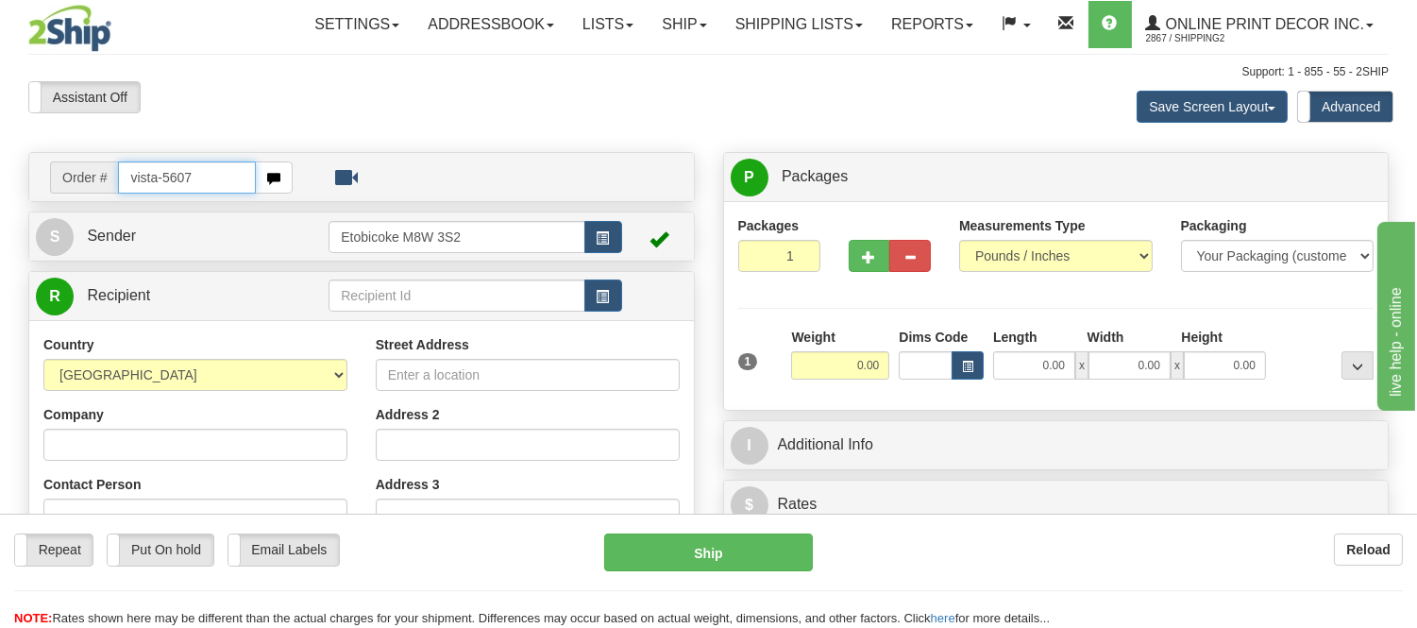
type input "vista-5607"
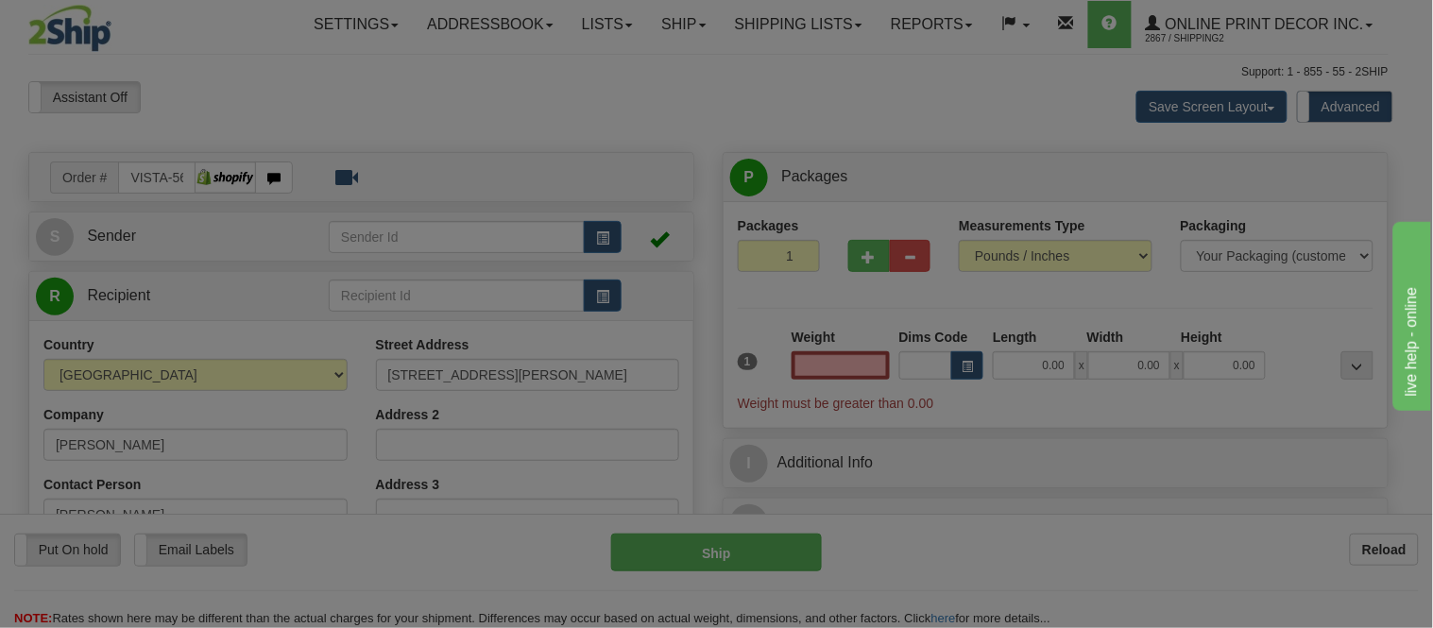
type input "DORCHESTER"
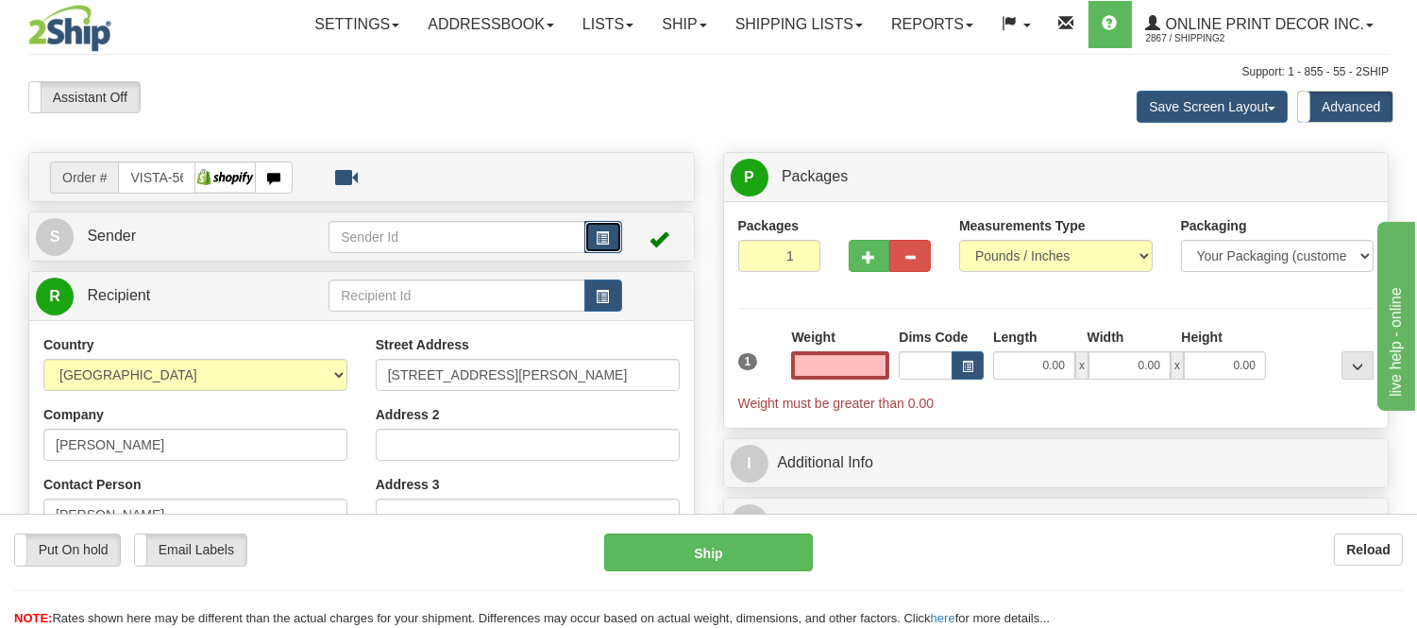
type input "0.00"
click at [602, 232] on span "button" at bounding box center [603, 238] width 13 height 12
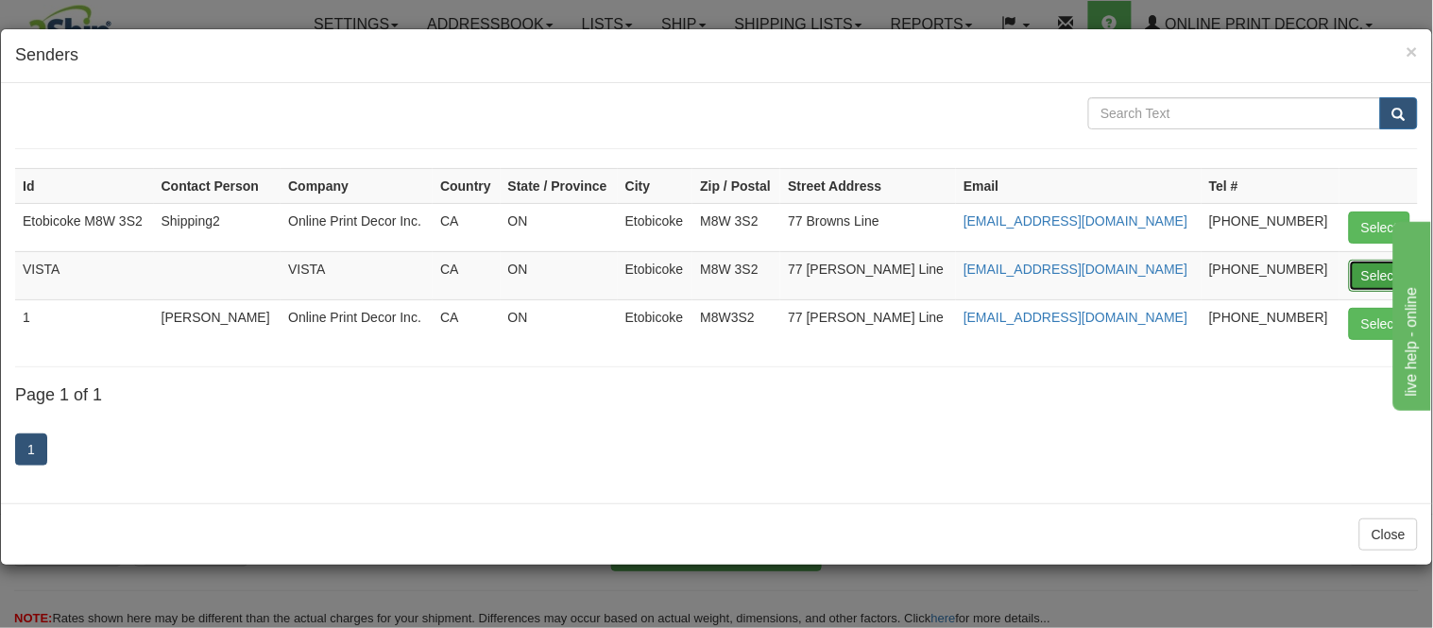
click at [1372, 266] on button "Select" at bounding box center [1379, 276] width 61 height 32
type input "VISTA"
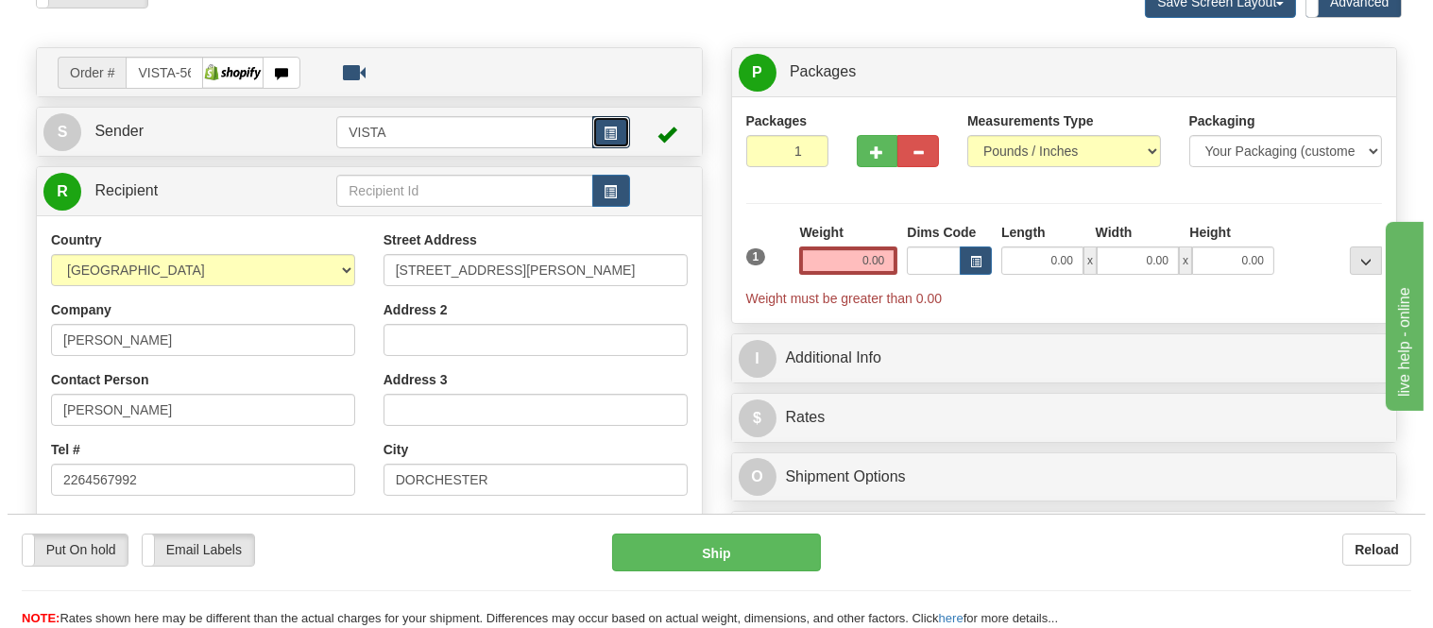
scroll to position [210, 0]
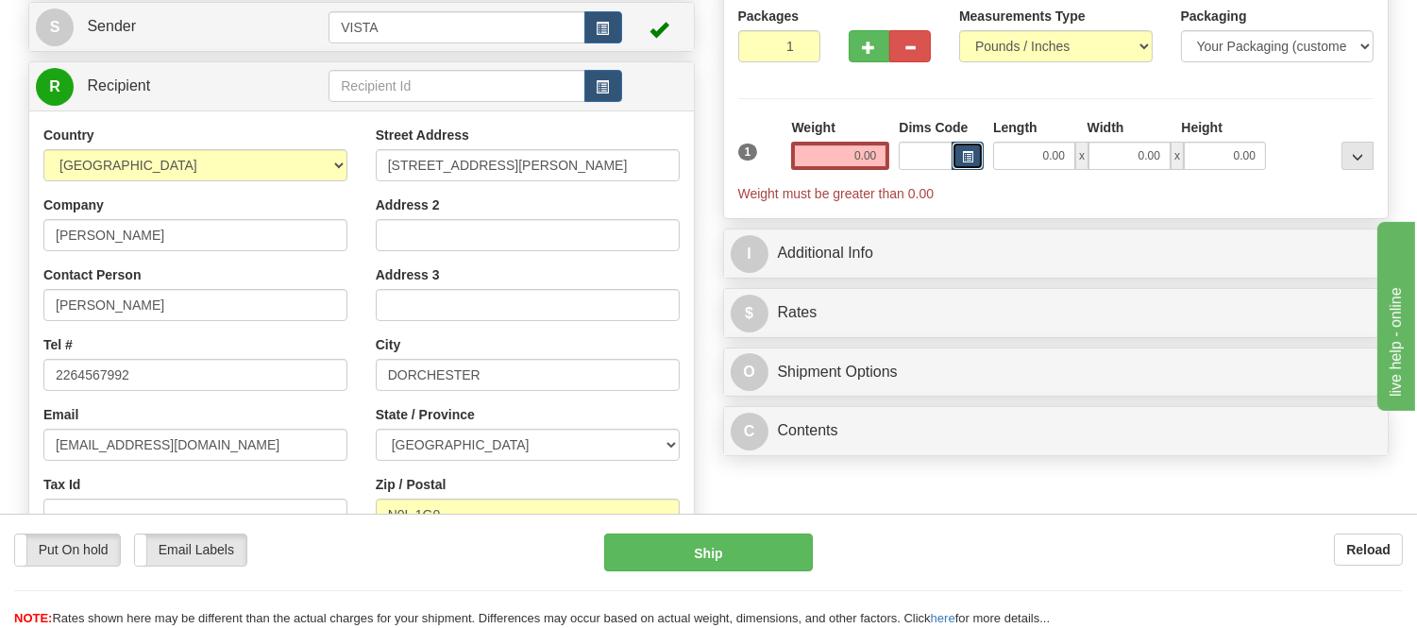
click at [969, 161] on span "button" at bounding box center [967, 157] width 11 height 10
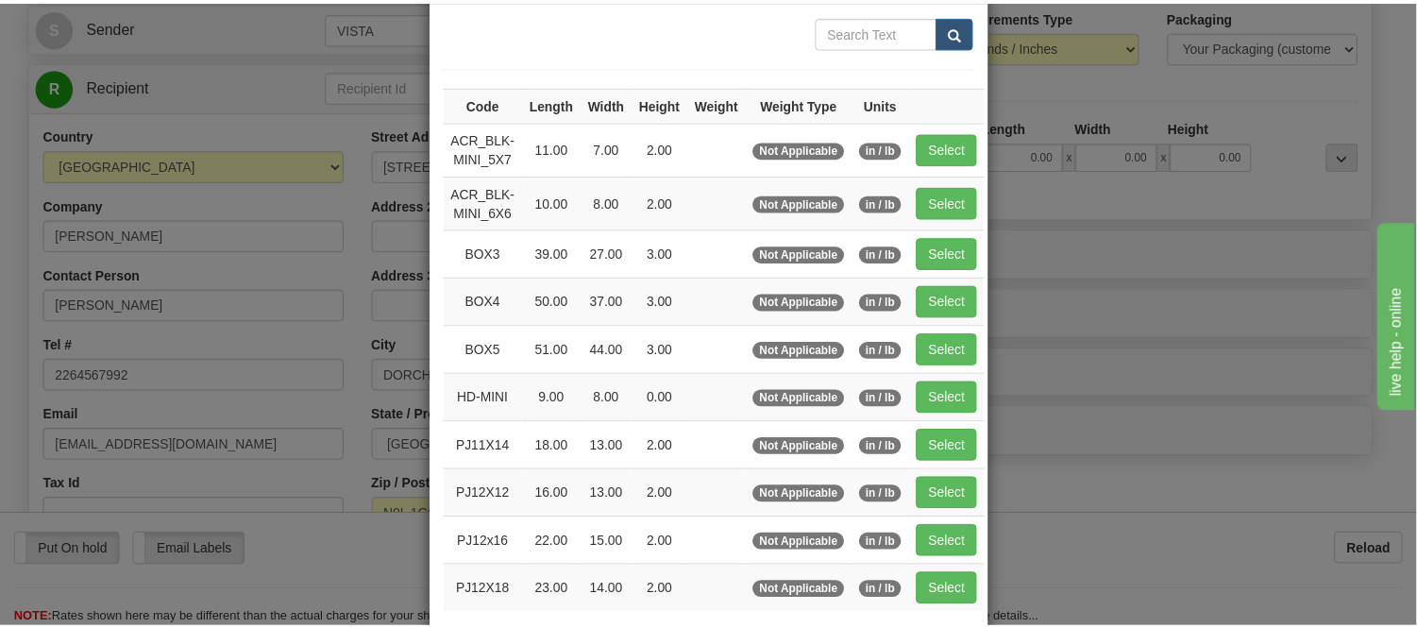
scroll to position [0, 0]
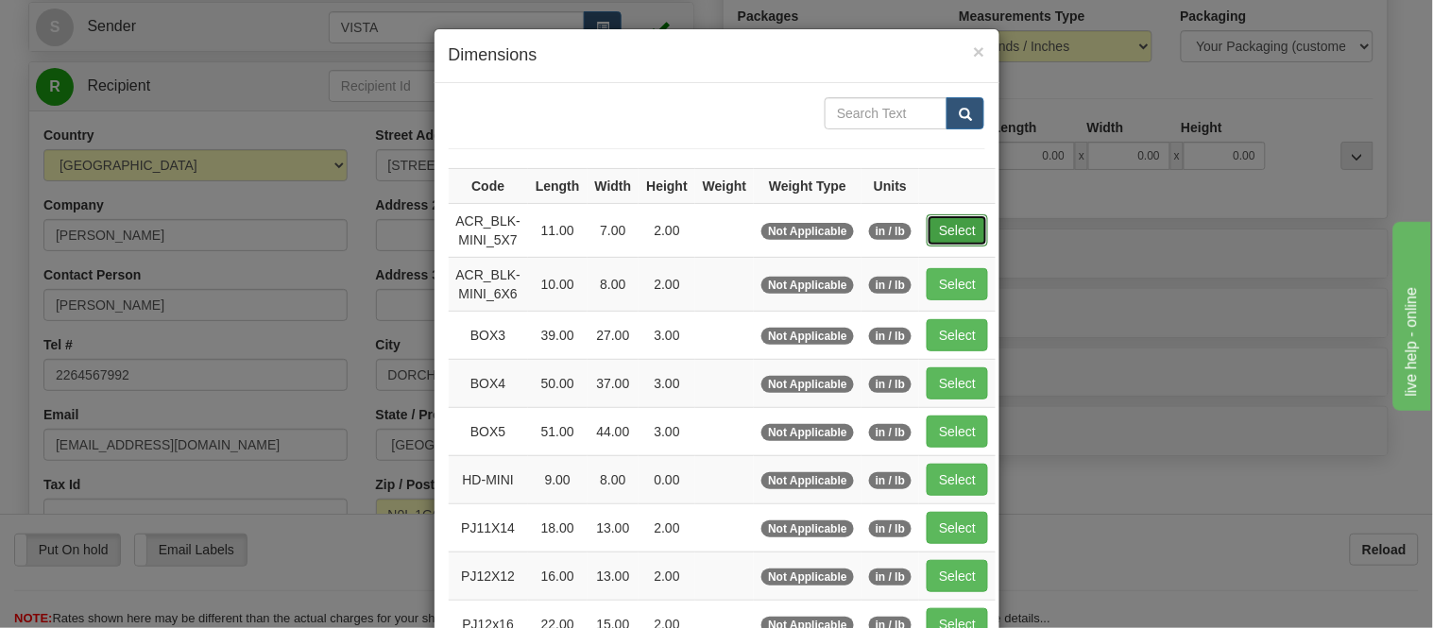
click at [964, 234] on button "Select" at bounding box center [956, 230] width 61 height 32
type input "ACR_BLK-MINI_5X7"
type input "11.00"
type input "7.00"
type input "2.00"
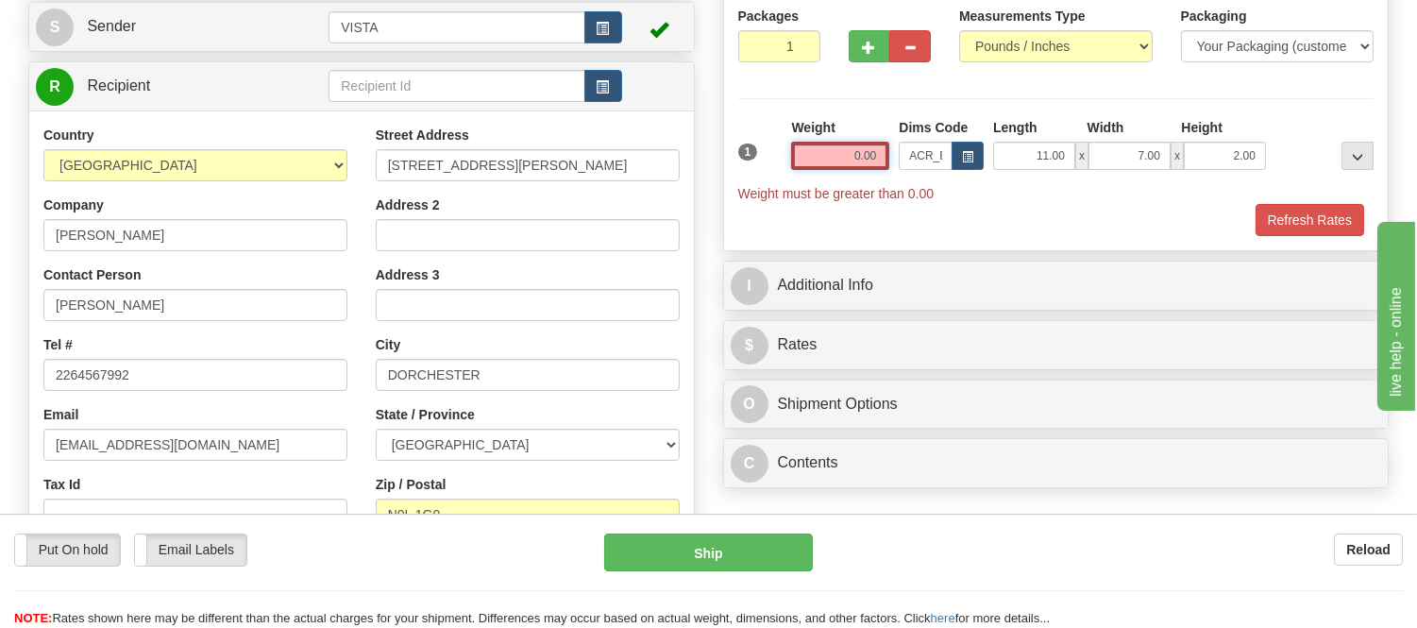
drag, startPoint x: 881, startPoint y: 157, endPoint x: 781, endPoint y: 175, distance: 101.7
click at [781, 175] on div "1 Weight 0.00 Dims Code x x" at bounding box center [1057, 160] width 646 height 85
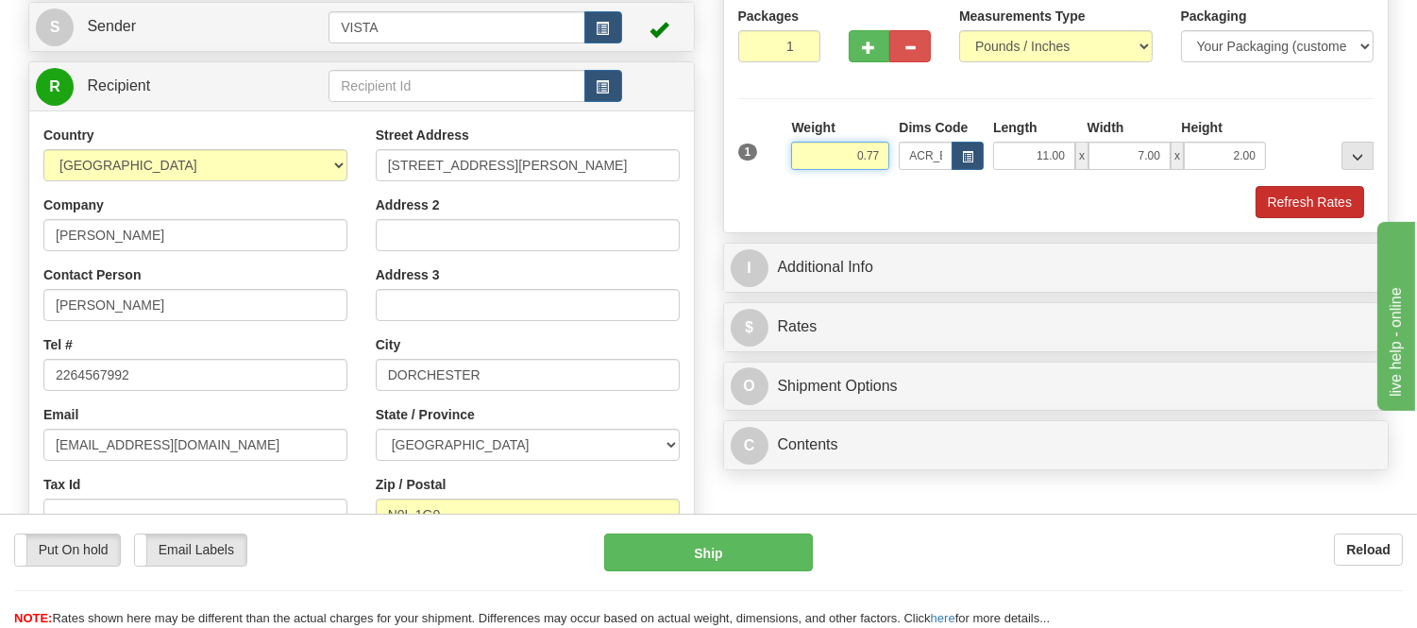
type input "0.77"
click at [1281, 210] on button "Refresh Rates" at bounding box center [1310, 202] width 109 height 32
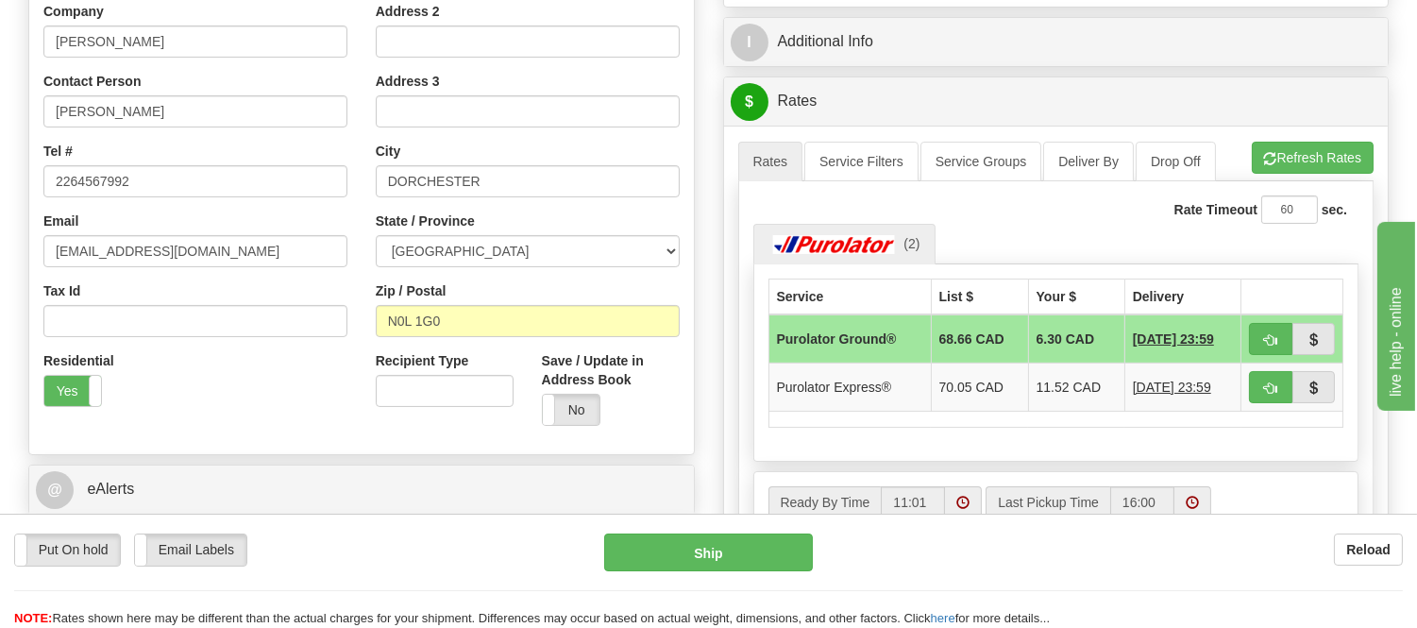
scroll to position [419, 0]
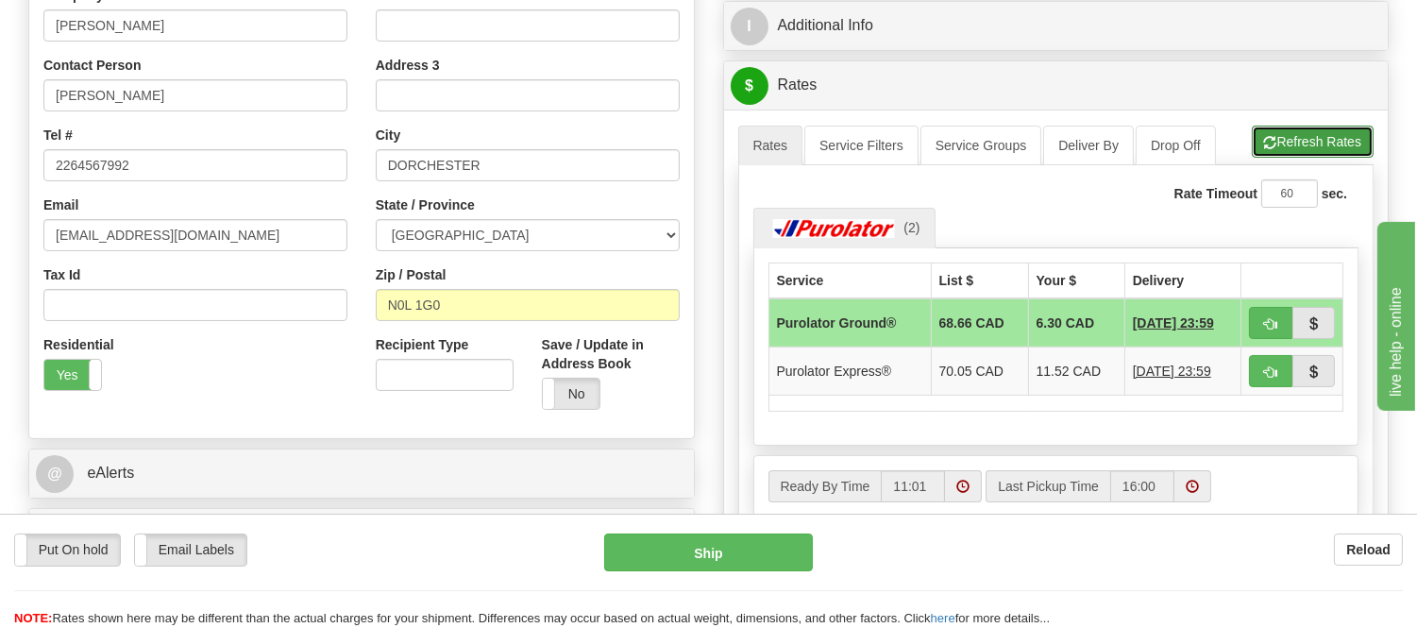
click at [1282, 139] on button "Refresh Rates" at bounding box center [1313, 142] width 122 height 32
click at [1279, 317] on button "button" at bounding box center [1270, 323] width 43 height 32
type input "260"
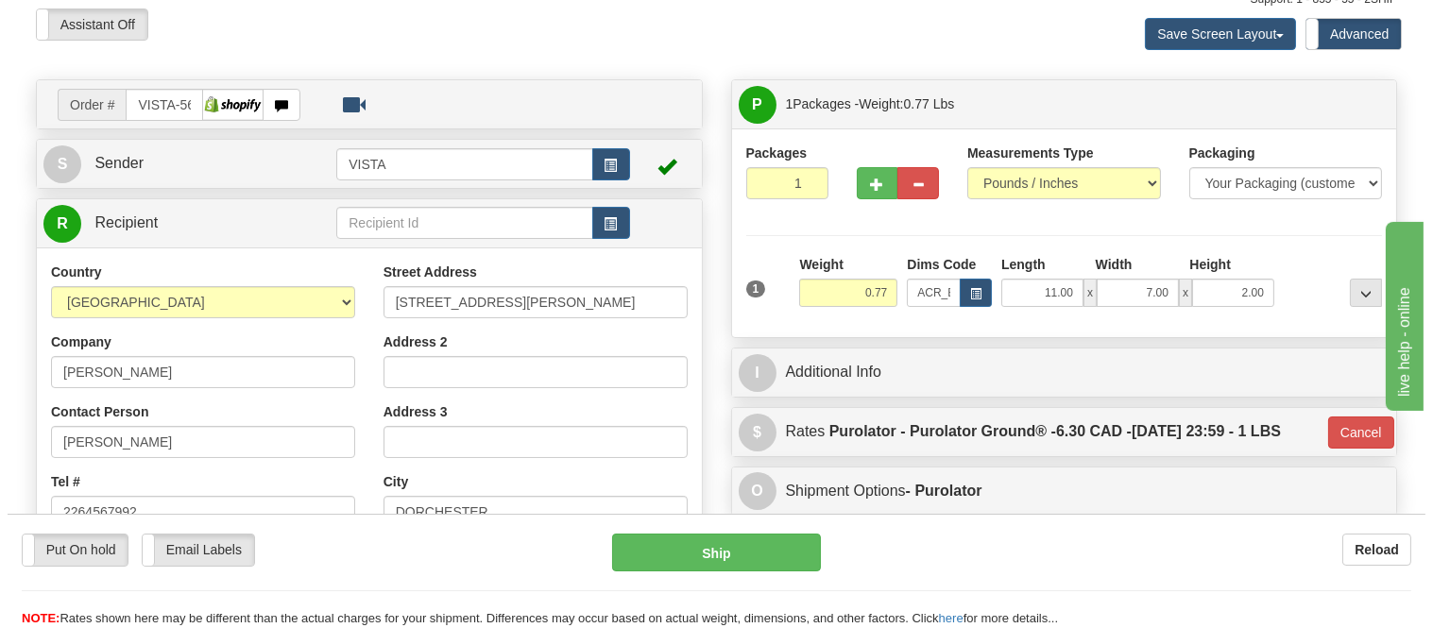
scroll to position [210, 0]
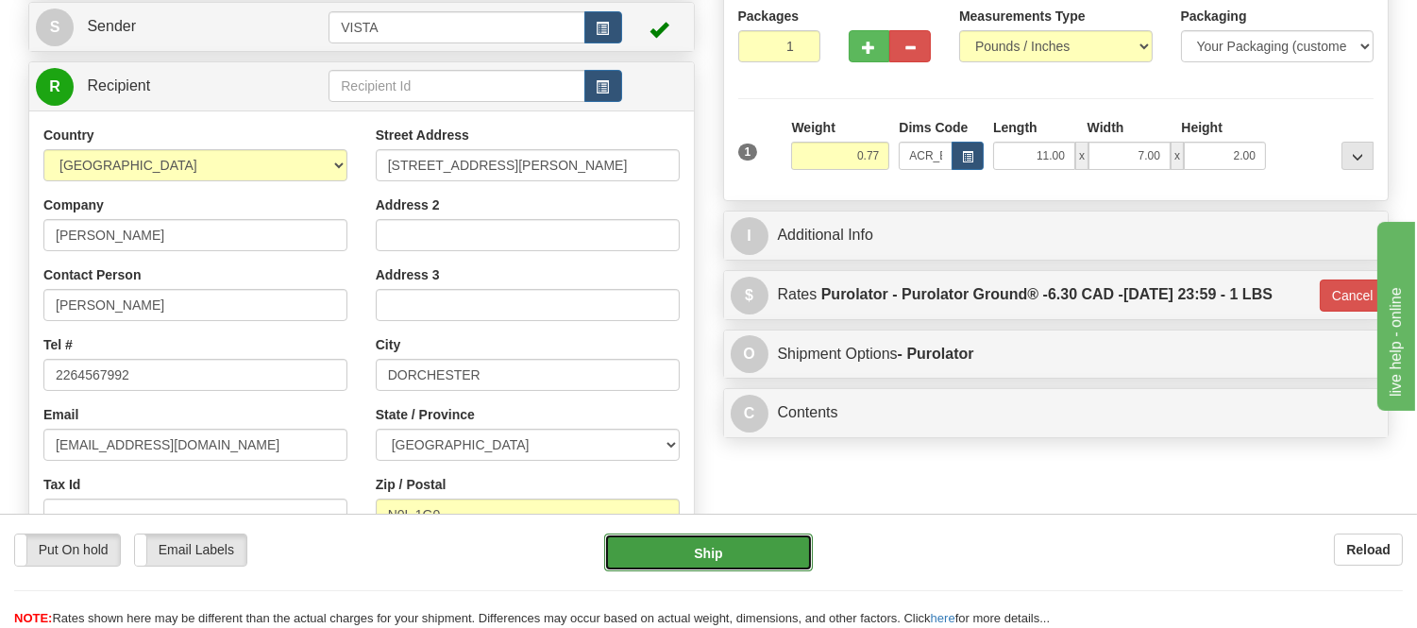
click at [750, 539] on button "Ship" at bounding box center [708, 553] width 208 height 38
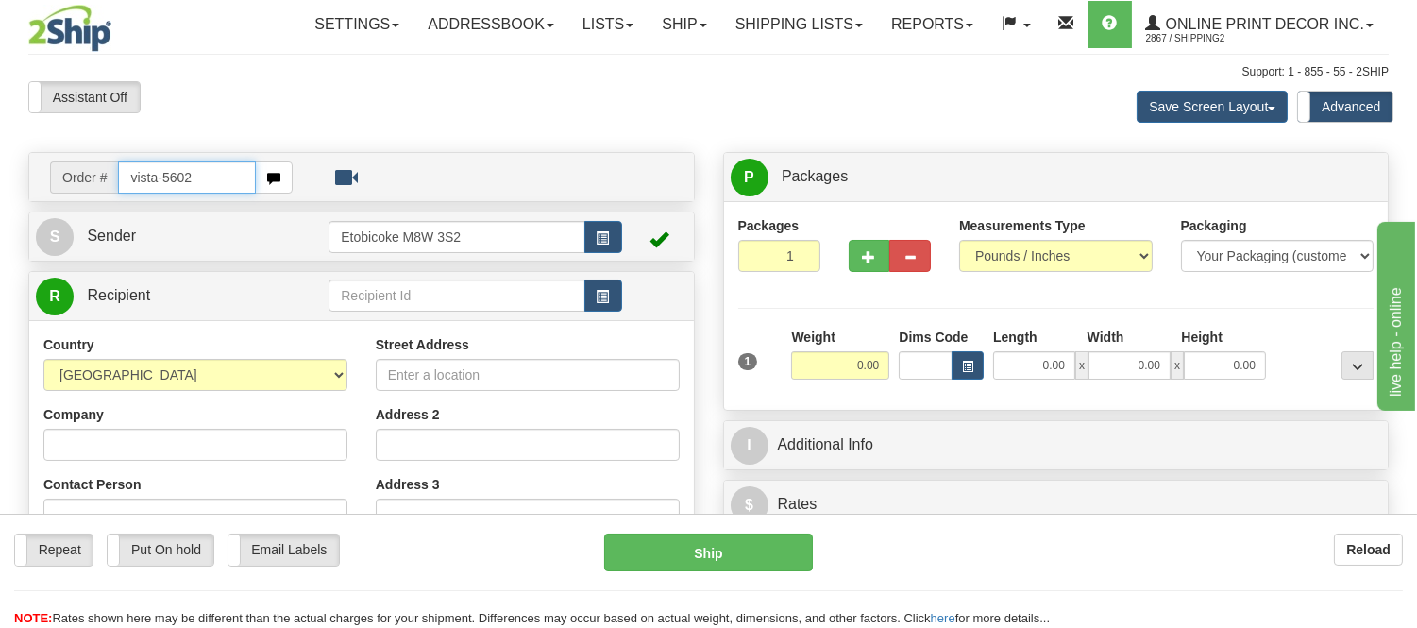
type input "vista-5602"
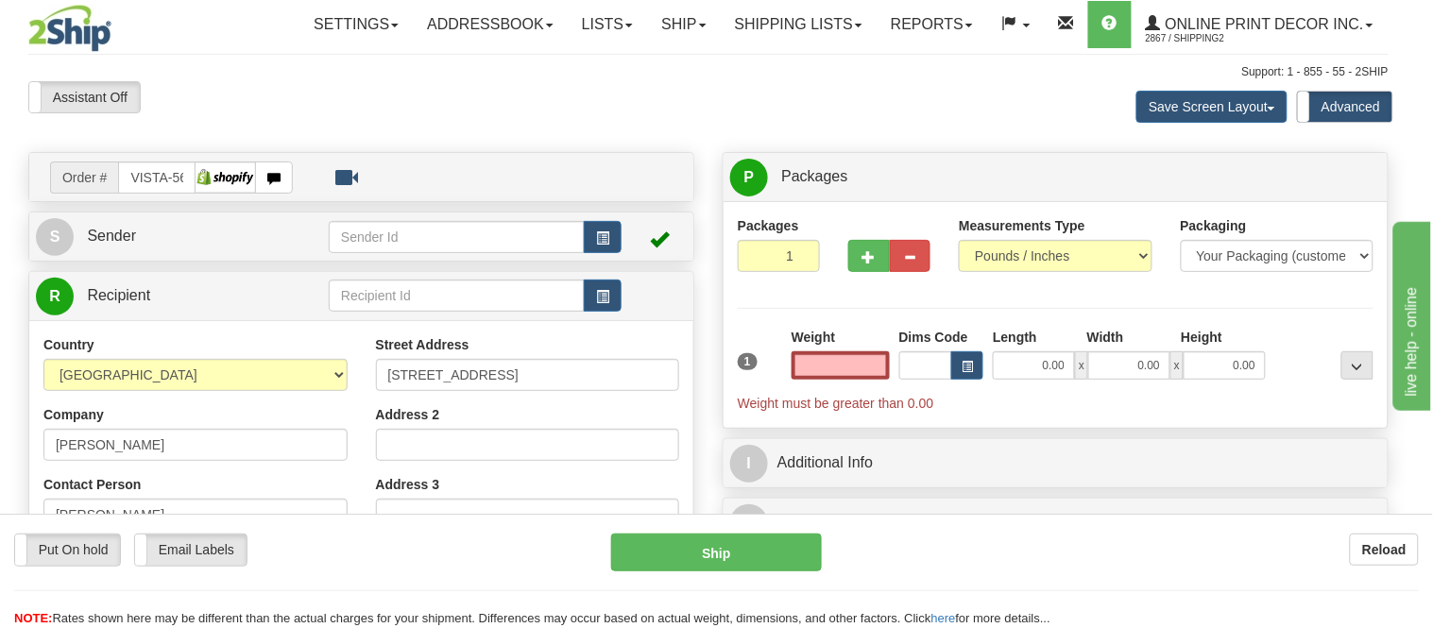
type input "HALIFAX"
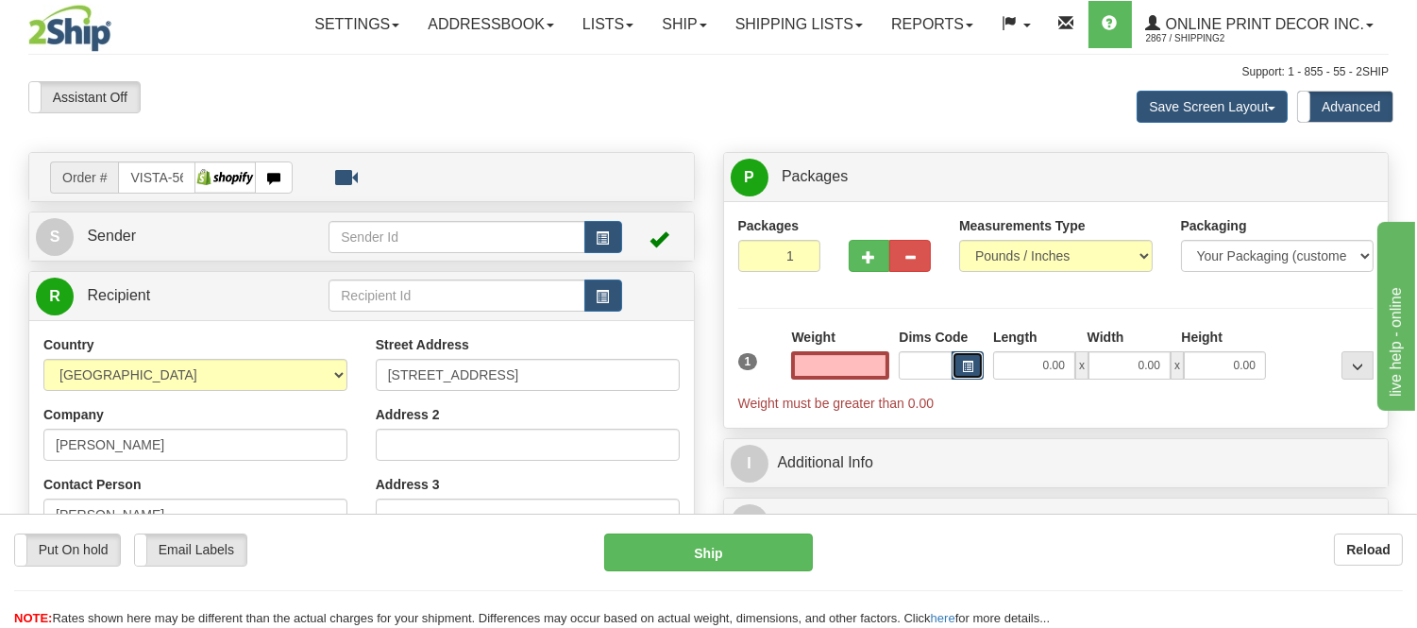
type input "0.00"
click at [958, 370] on button "button" at bounding box center [968, 365] width 32 height 28
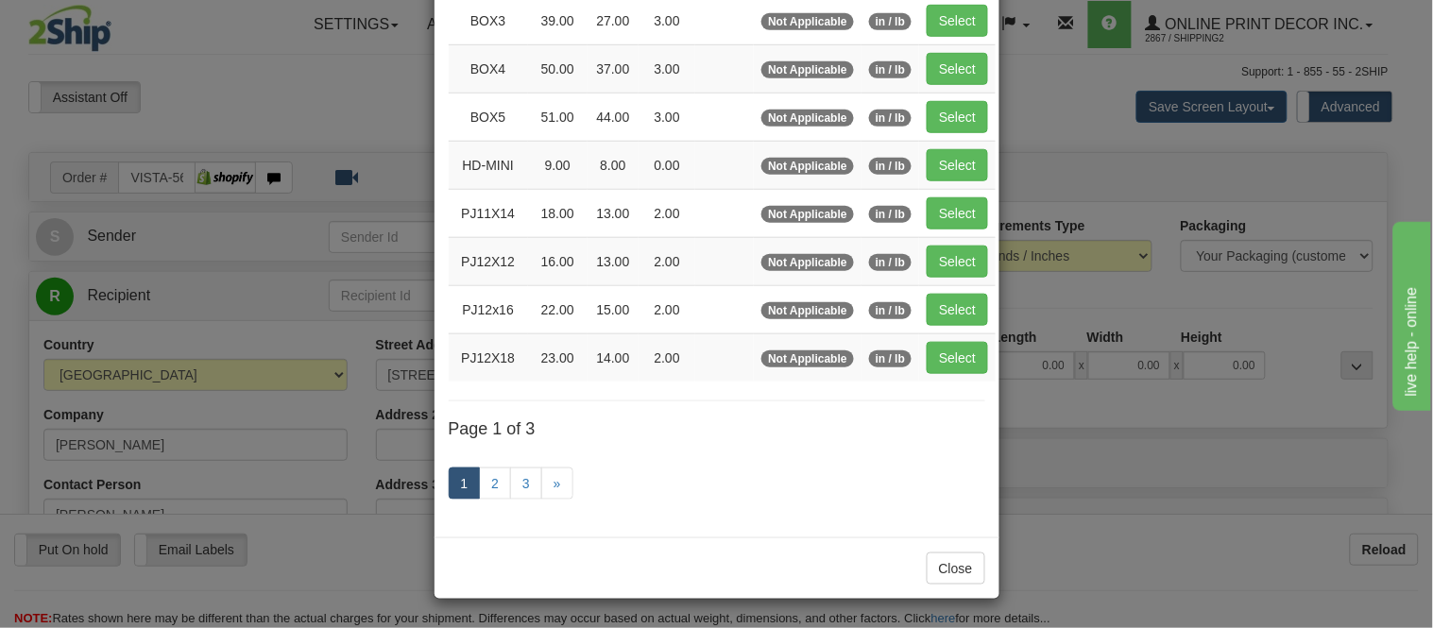
scroll to position [317, 0]
click at [483, 473] on link "2" at bounding box center [495, 483] width 32 height 32
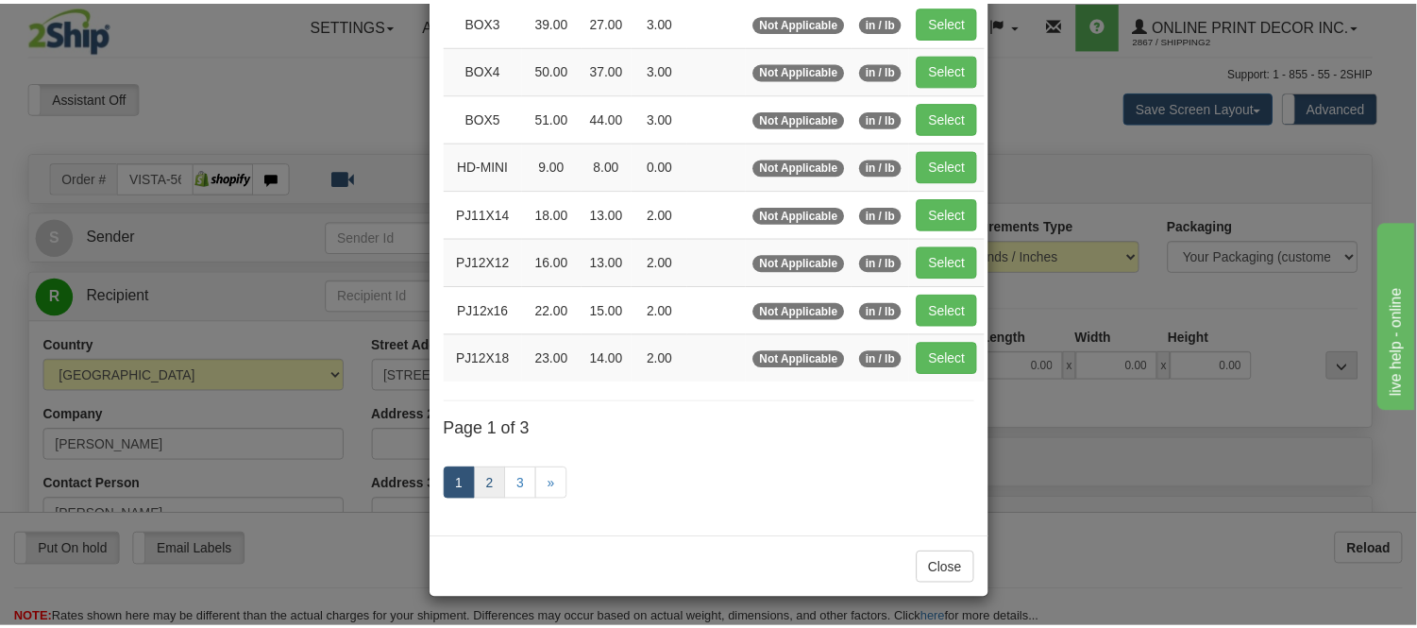
scroll to position [307, 0]
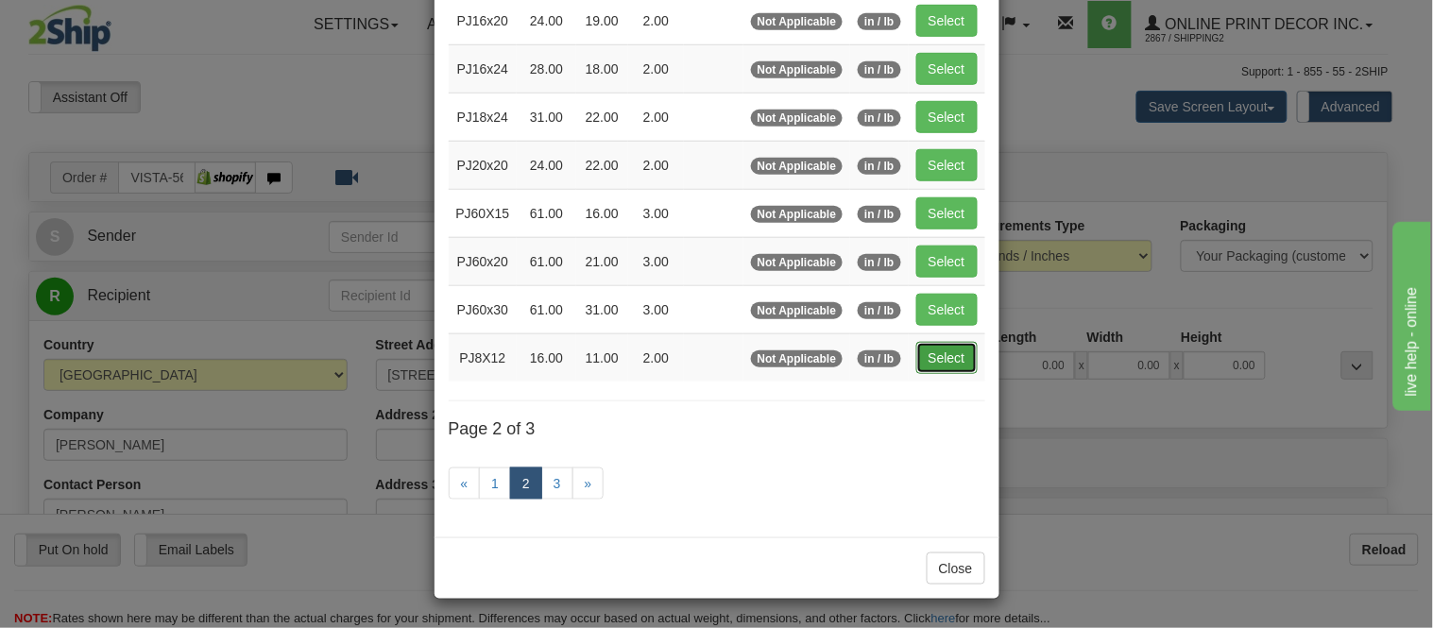
click at [950, 347] on button "Select" at bounding box center [946, 358] width 61 height 32
type input "PJ8X12"
type input "16.00"
type input "11.00"
type input "2.00"
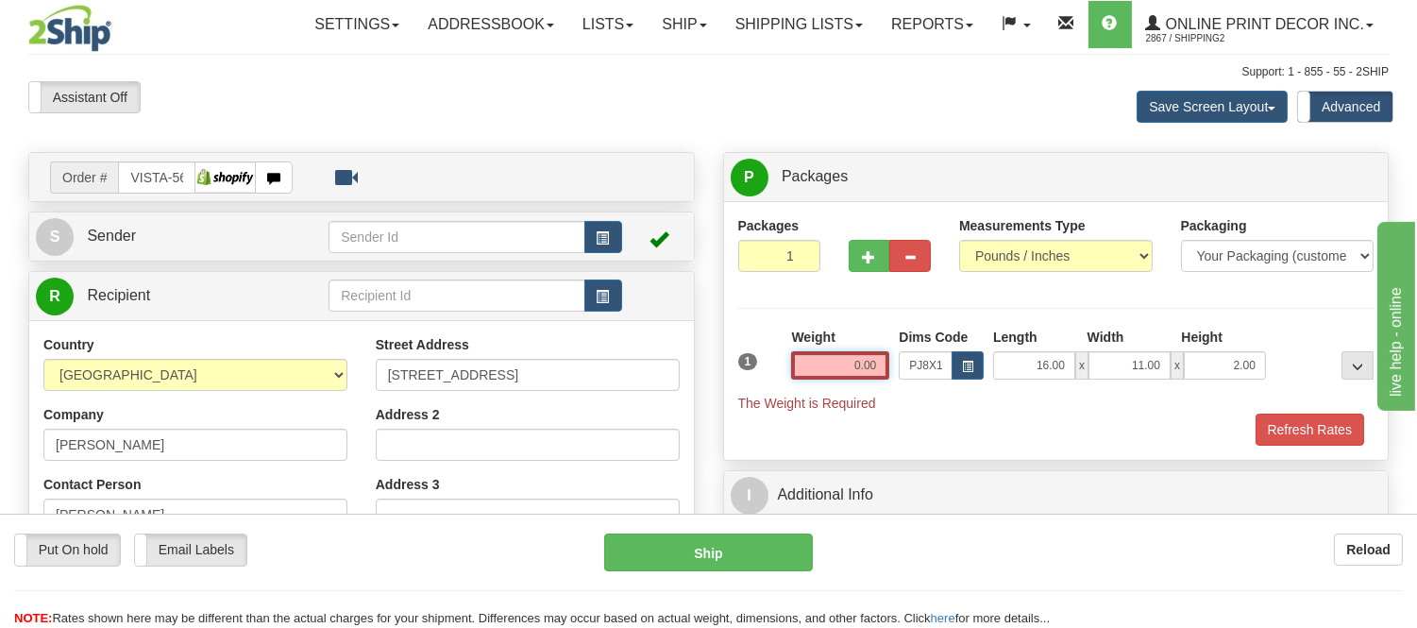
drag, startPoint x: 884, startPoint y: 369, endPoint x: 797, endPoint y: 398, distance: 91.4
click at [797, 398] on div "1 Weight 0.00 Dims Code x x" at bounding box center [1057, 370] width 646 height 85
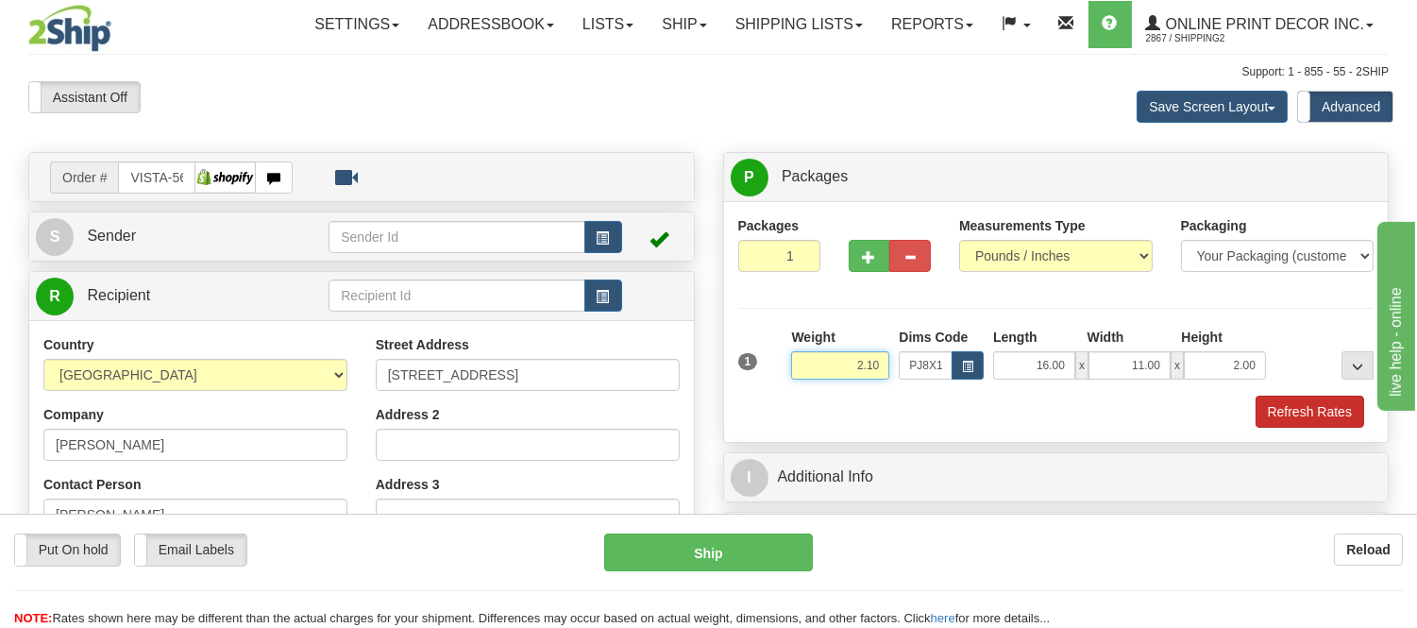
type input "2.10"
click at [1298, 410] on button "Refresh Rates" at bounding box center [1310, 412] width 109 height 32
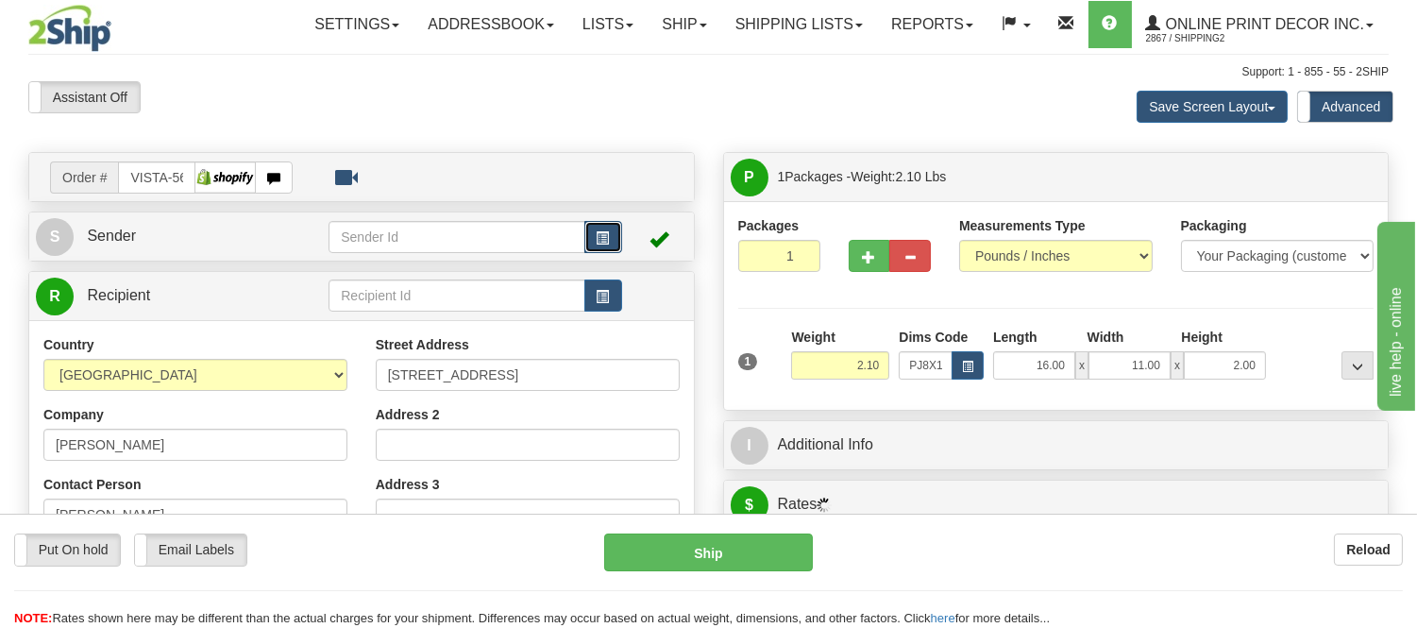
click at [608, 233] on span "button" at bounding box center [603, 238] width 13 height 12
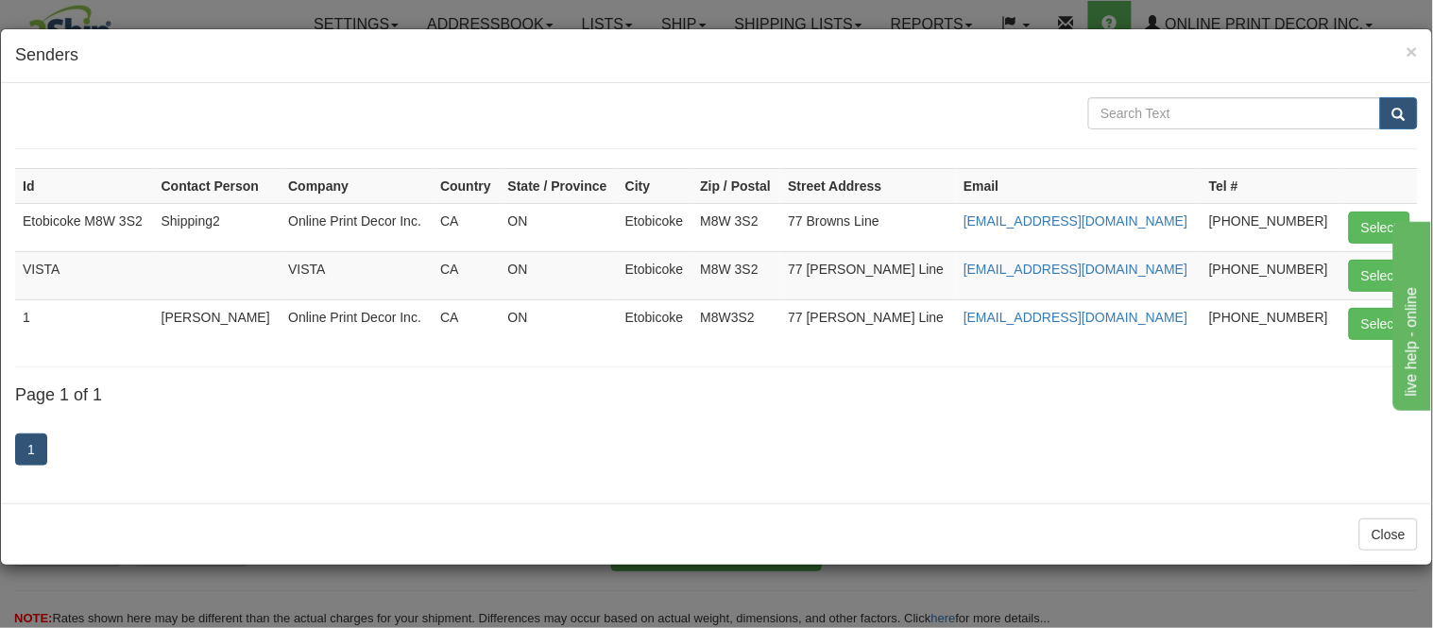
click at [956, 83] on div "Id Contact Person Company Country State / Province City Zip / Postal Street Add…" at bounding box center [716, 293] width 1431 height 420
click at [1355, 284] on button "Select" at bounding box center [1379, 276] width 61 height 32
type input "VISTA"
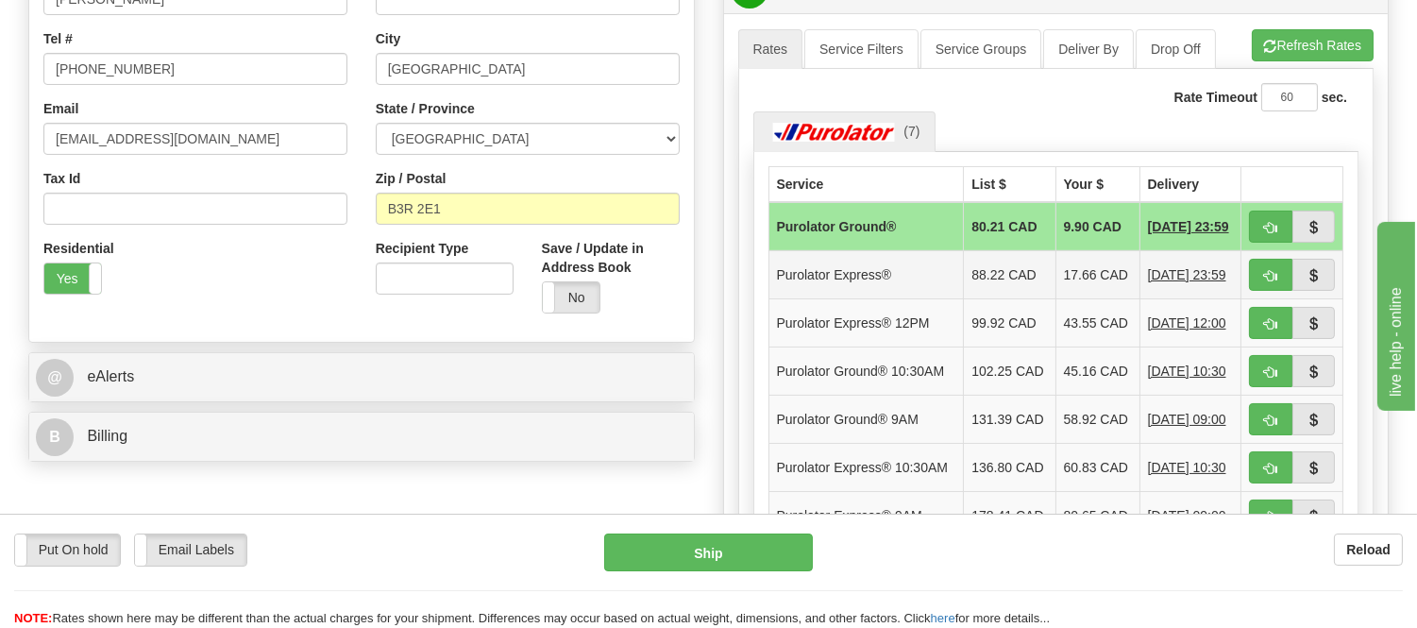
scroll to position [524, 0]
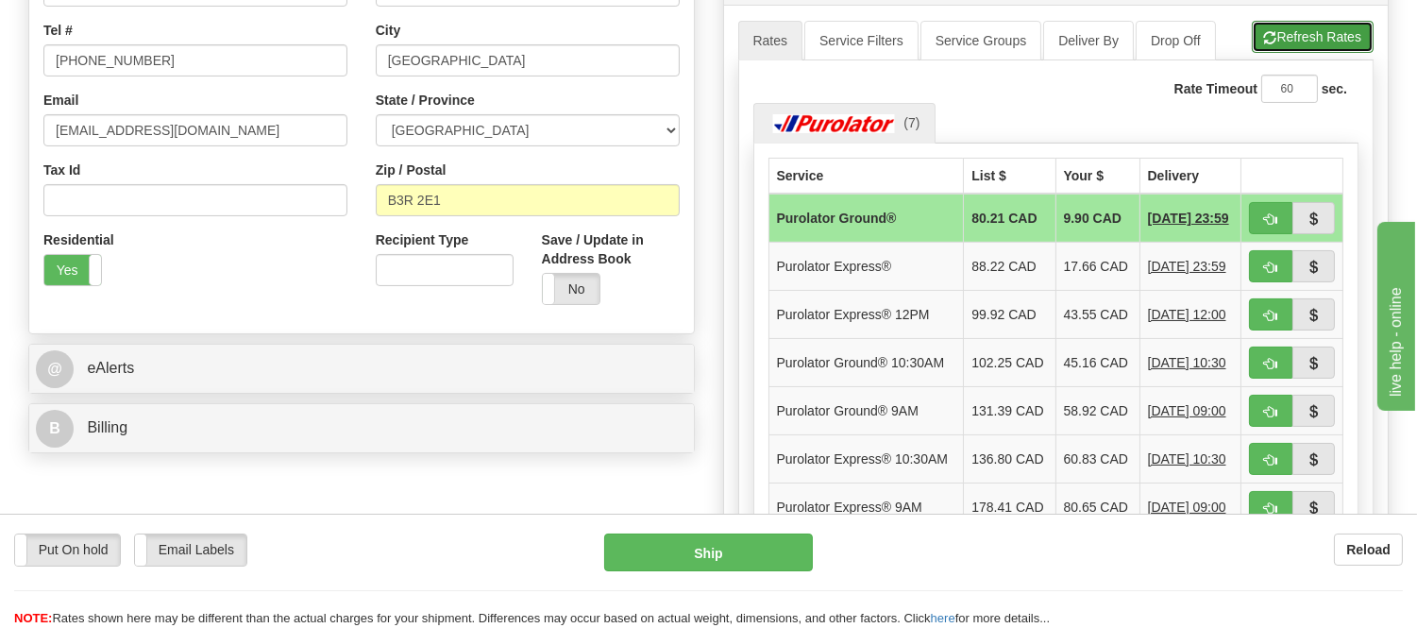
click at [1296, 29] on button "Refresh Rates" at bounding box center [1313, 37] width 122 height 32
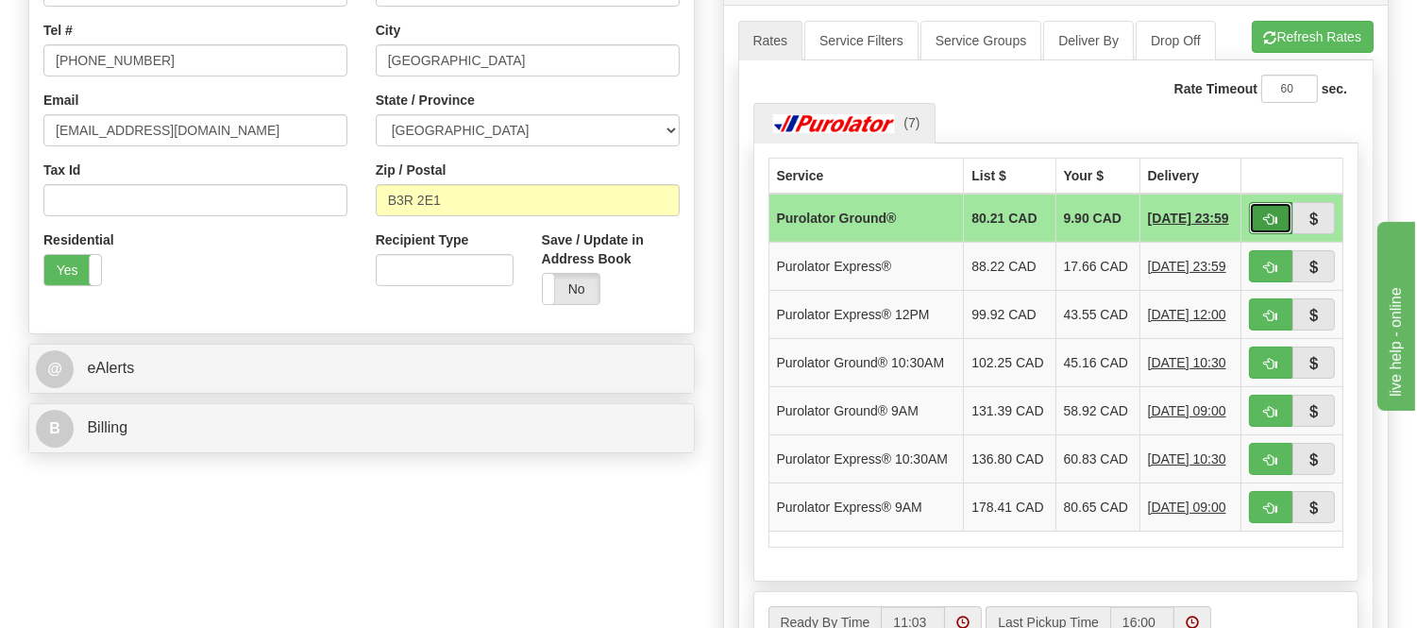
click at [1262, 222] on button "button" at bounding box center [1270, 218] width 43 height 32
type input "260"
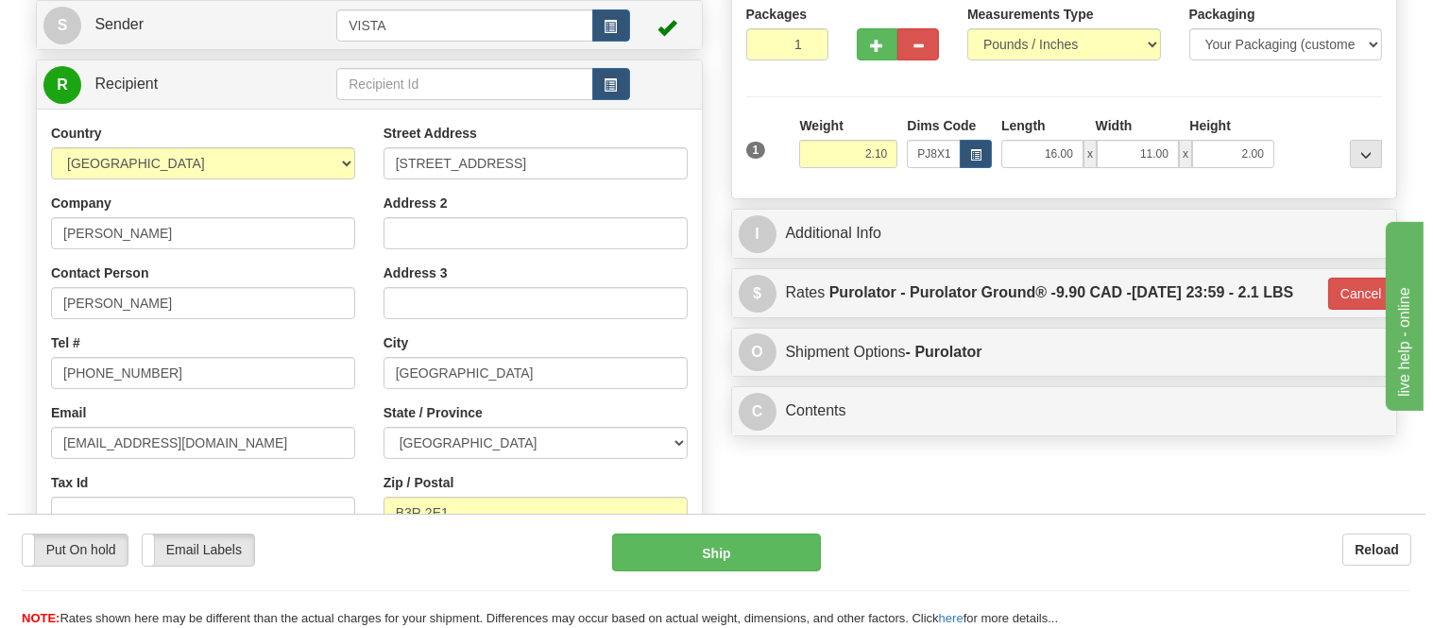
scroll to position [210, 0]
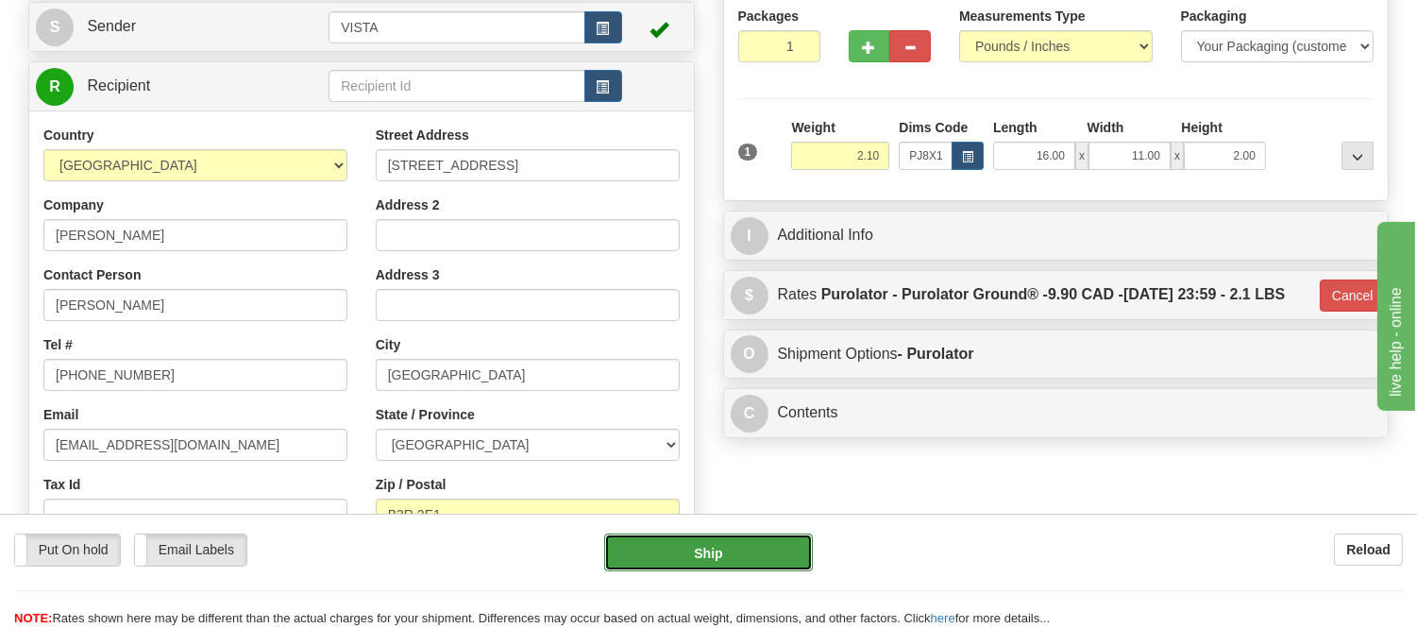
click at [751, 561] on button "Ship" at bounding box center [708, 553] width 208 height 38
